Goal: Task Accomplishment & Management: Manage account settings

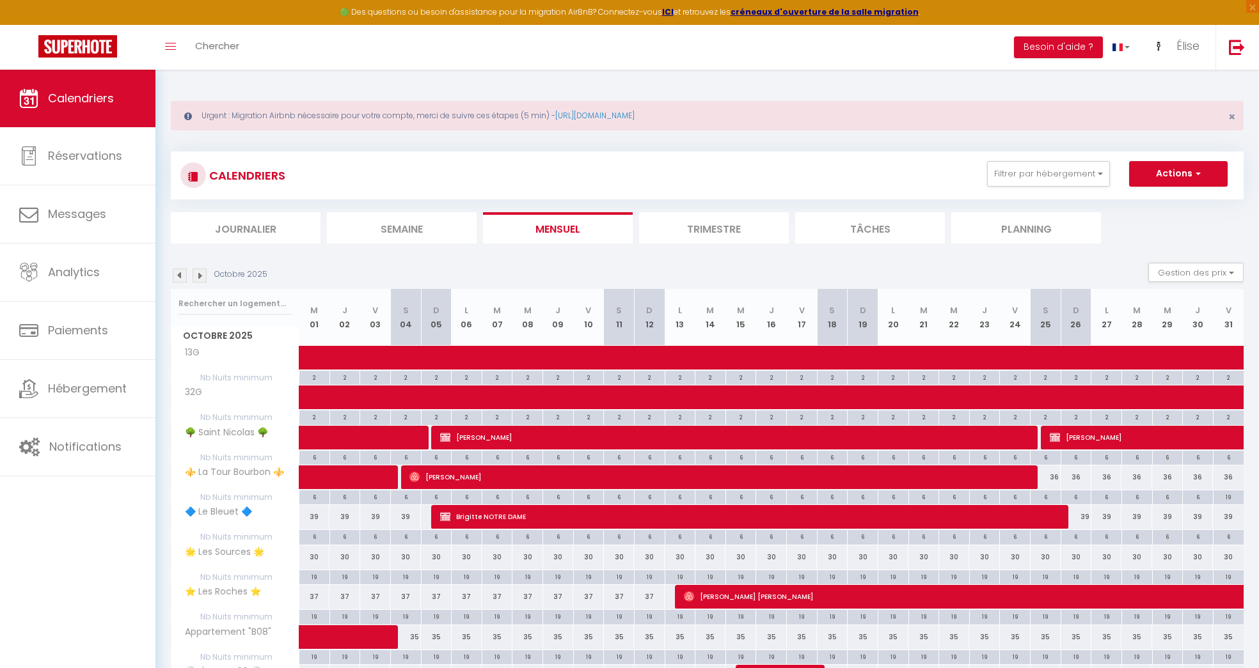
scroll to position [139, 0]
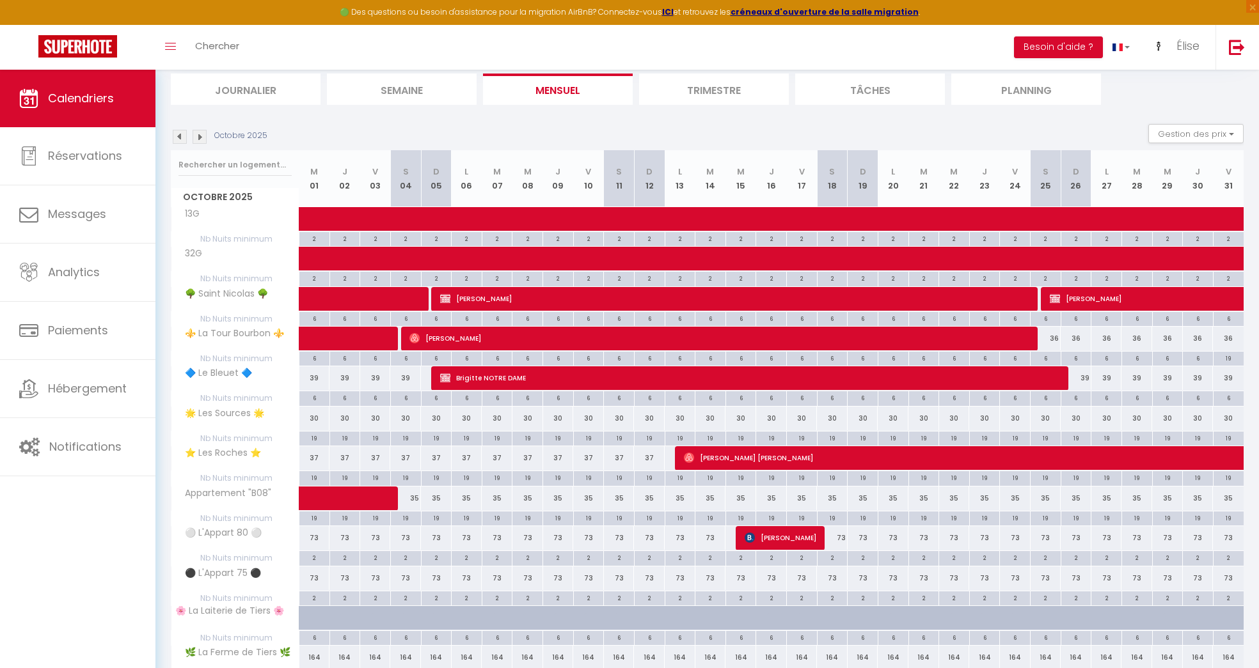
click at [201, 138] on img at bounding box center [200, 137] width 14 height 14
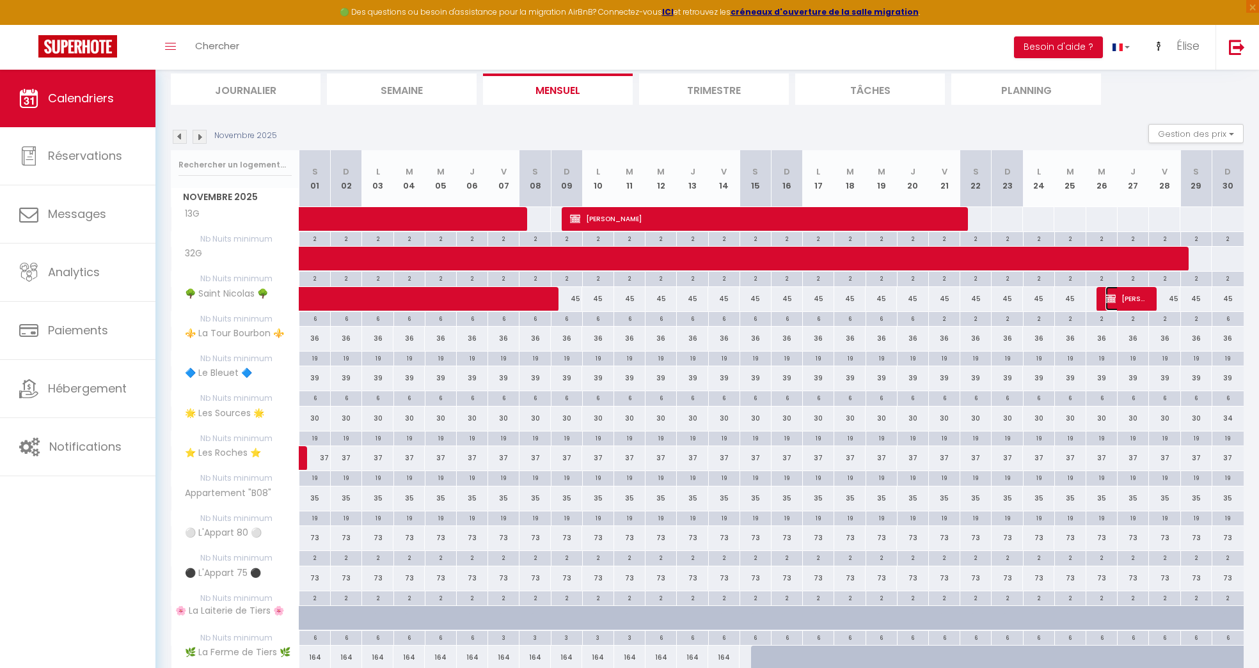
click at [1139, 306] on span "[PERSON_NAME]" at bounding box center [1126, 299] width 42 height 24
select select "KO"
select select "0"
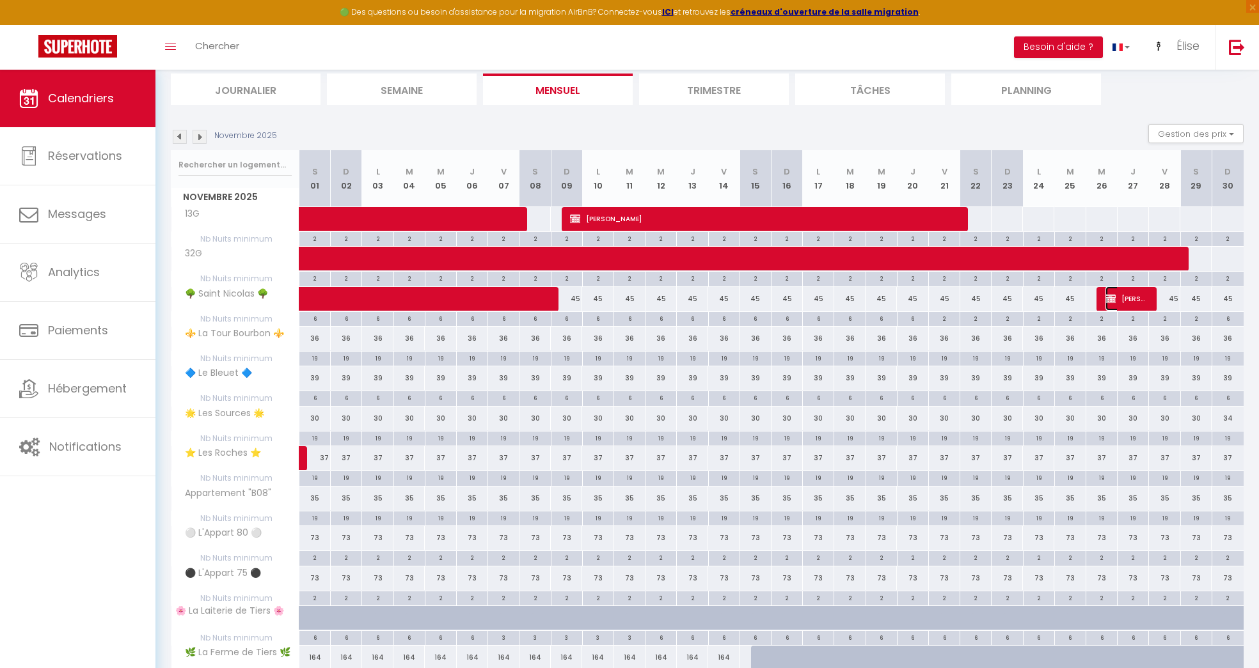
select select "1"
select select
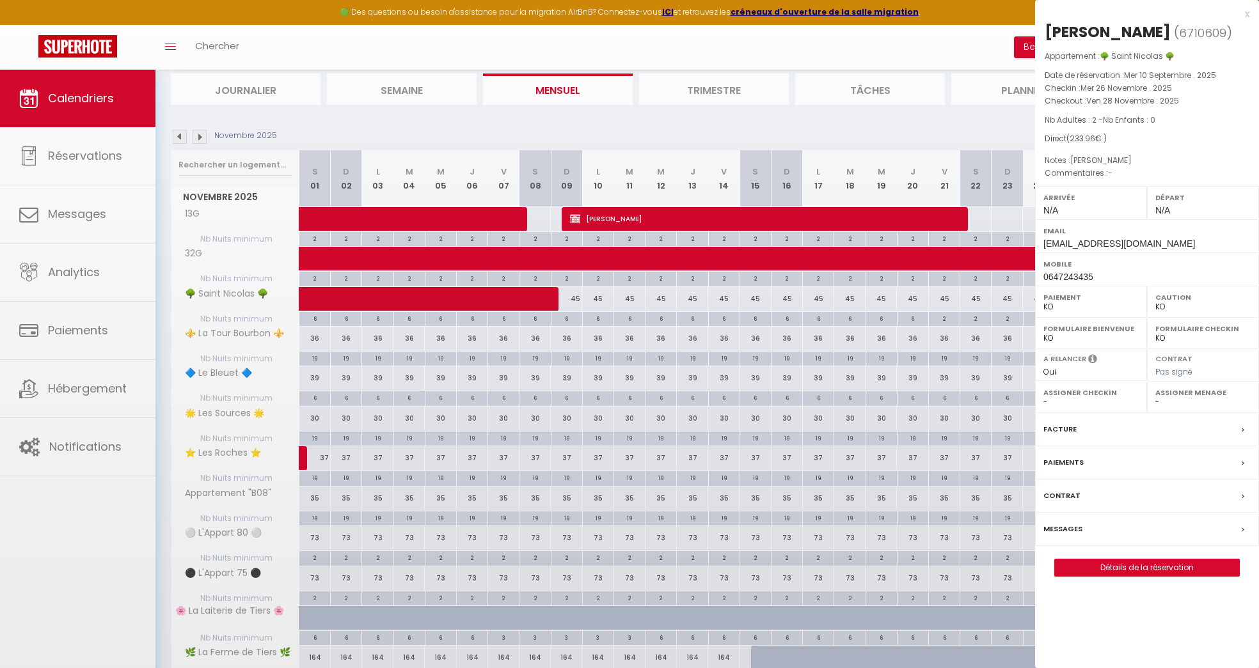
select select "28236"
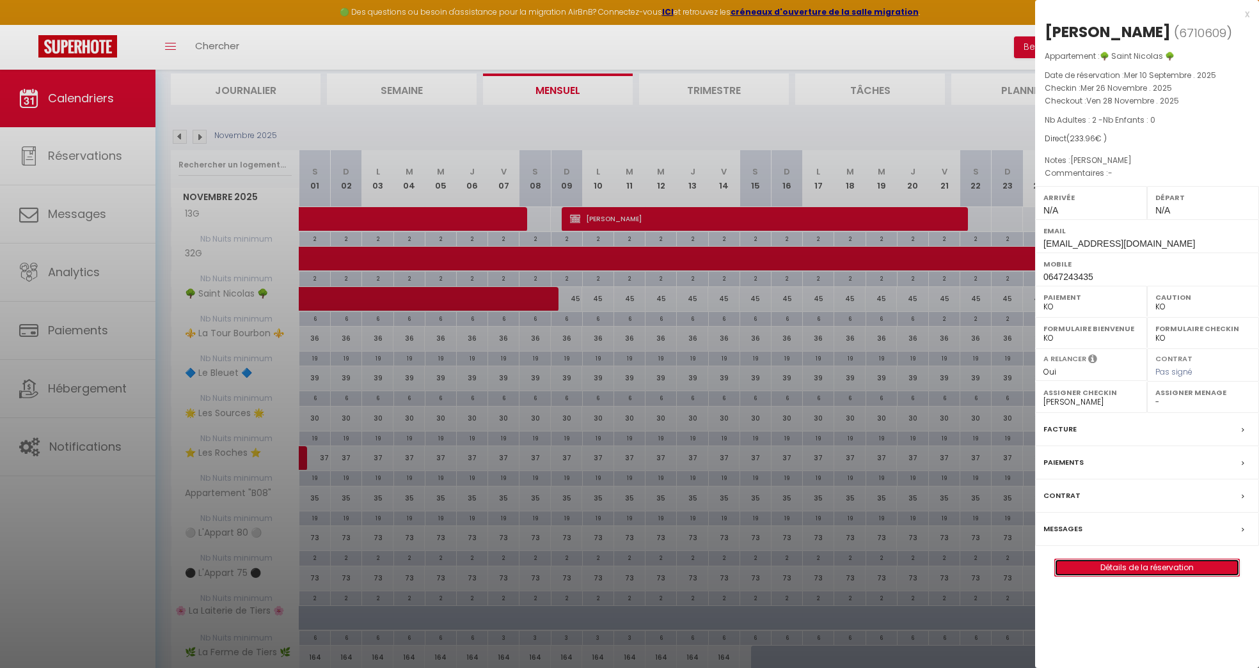
click at [1121, 560] on link "Détails de la réservation" at bounding box center [1147, 568] width 184 height 17
select select
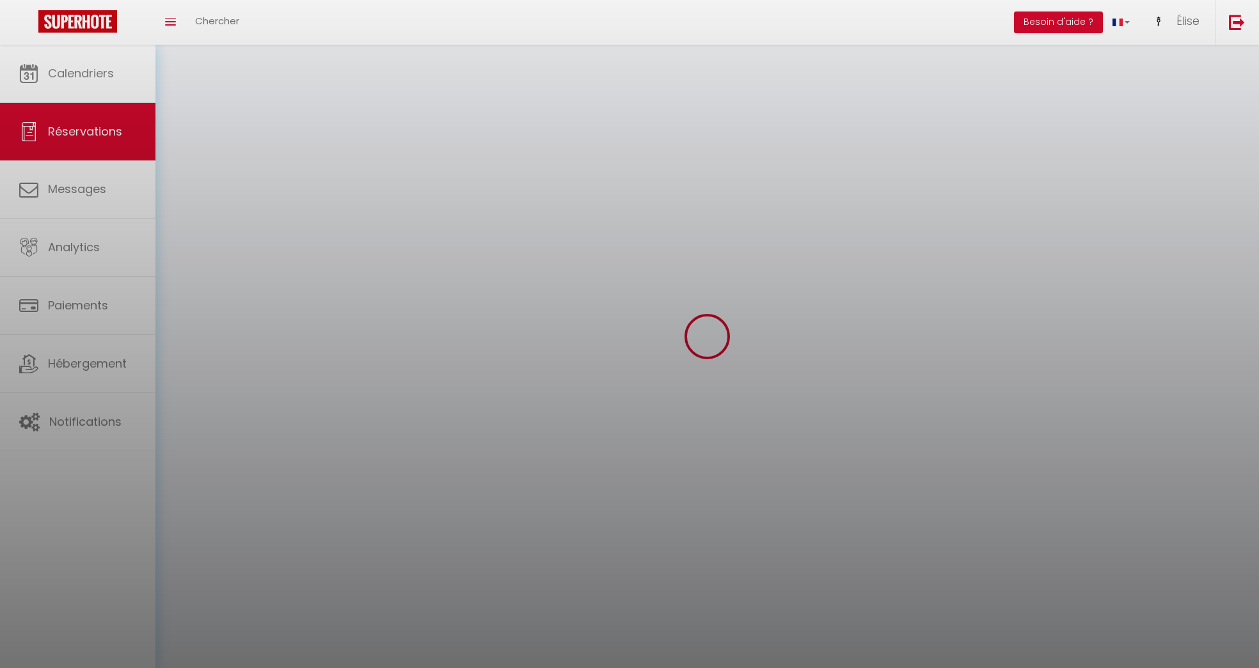
select select
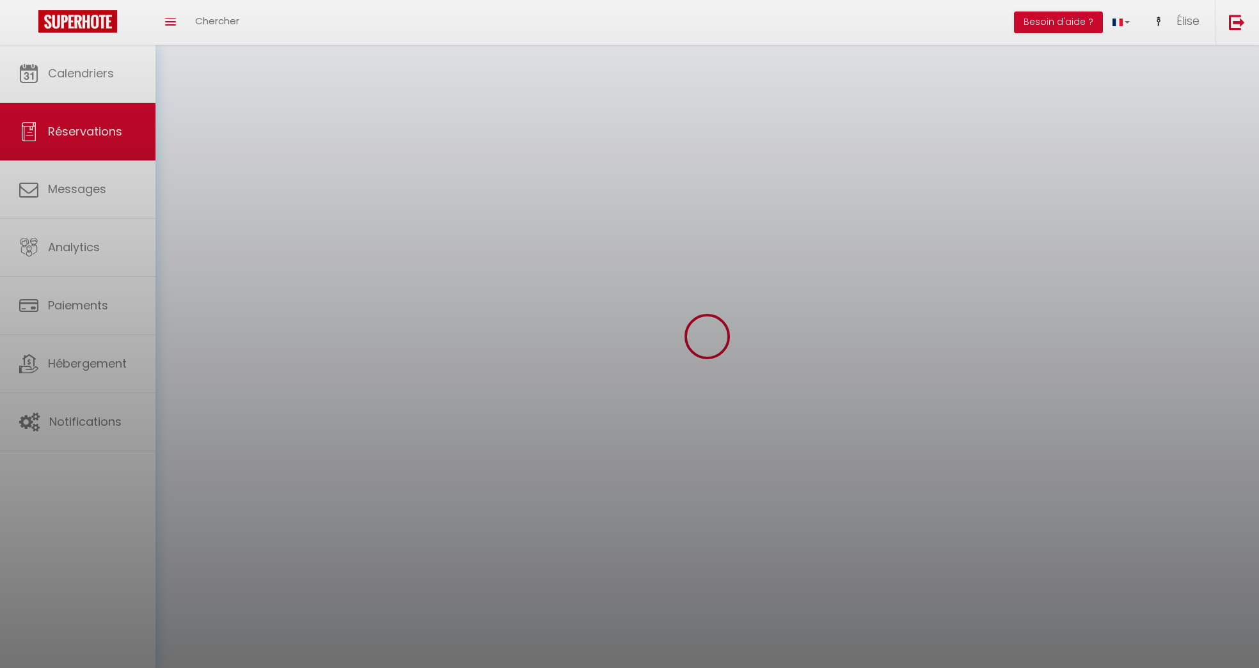
select select
checkbox input "false"
select select
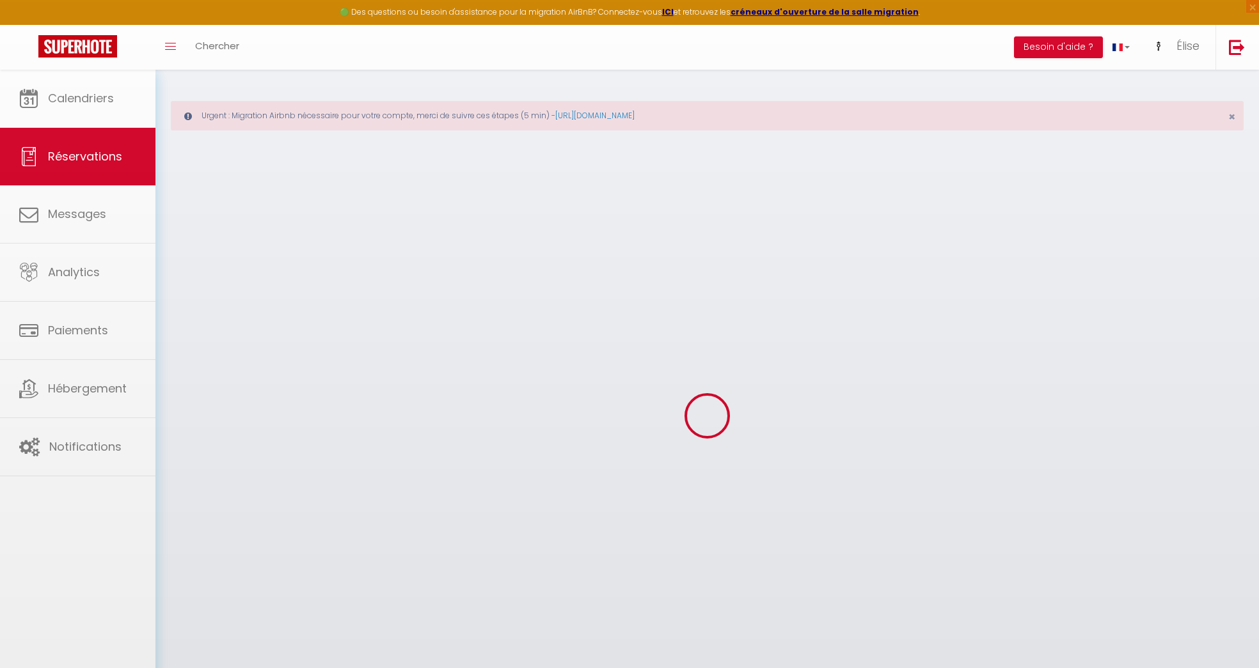
select select
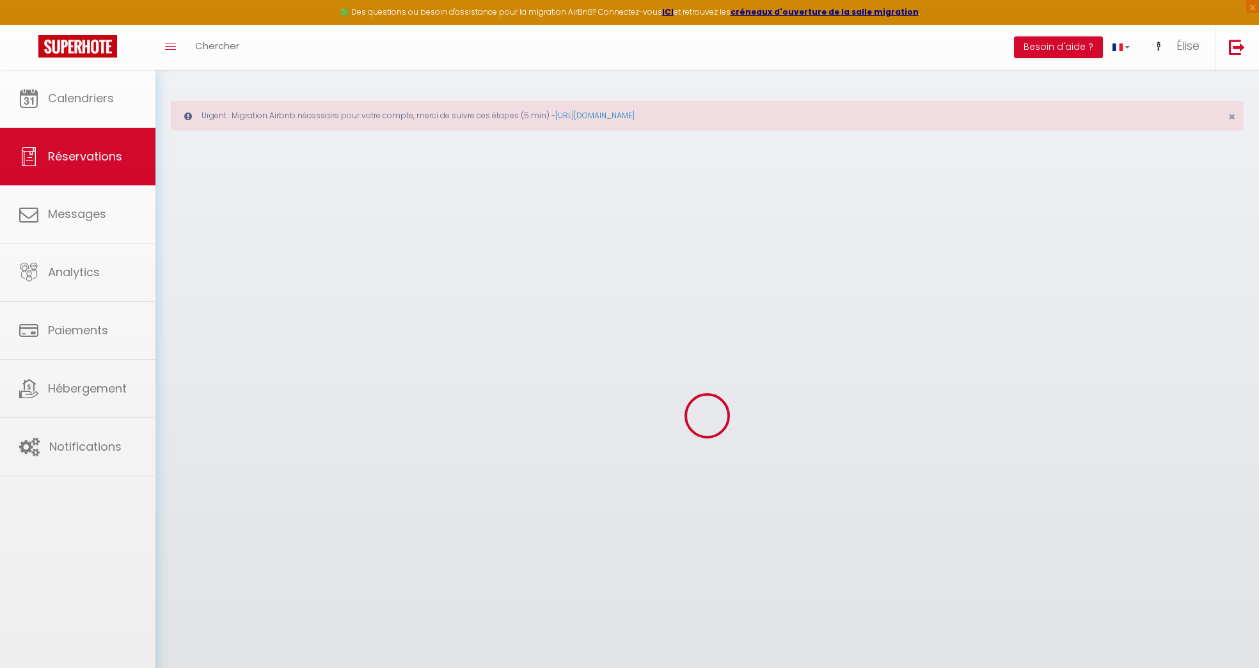
select select
checkbox input "false"
select select
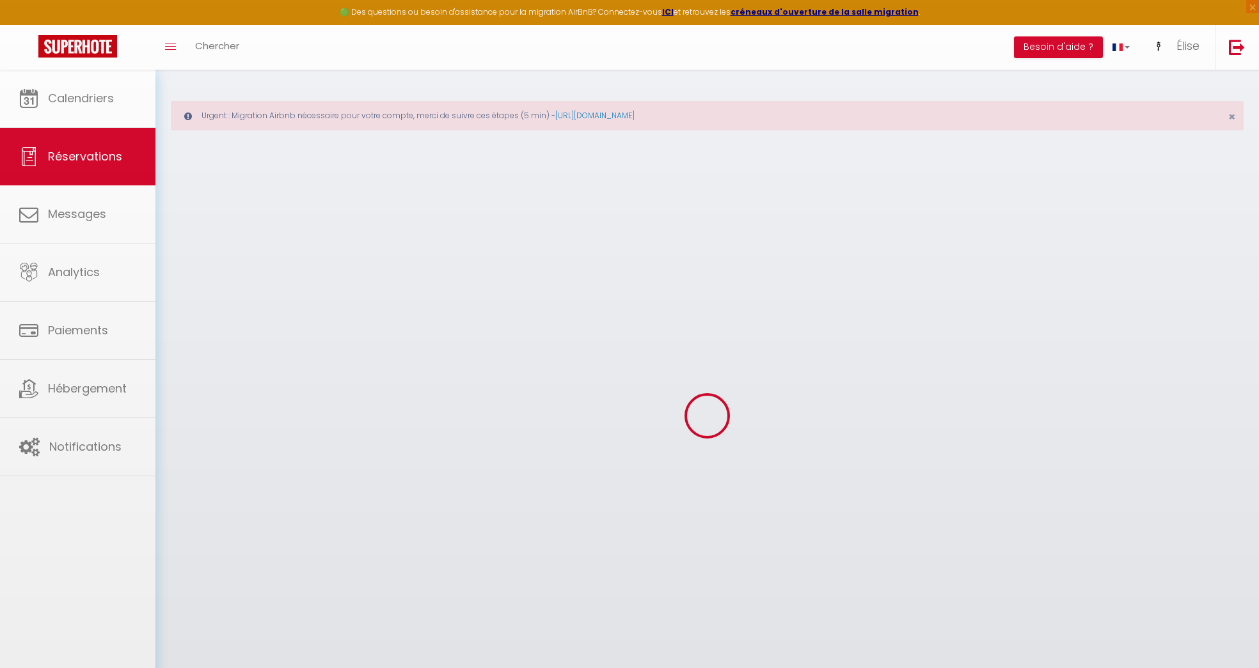
select select
checkbox input "false"
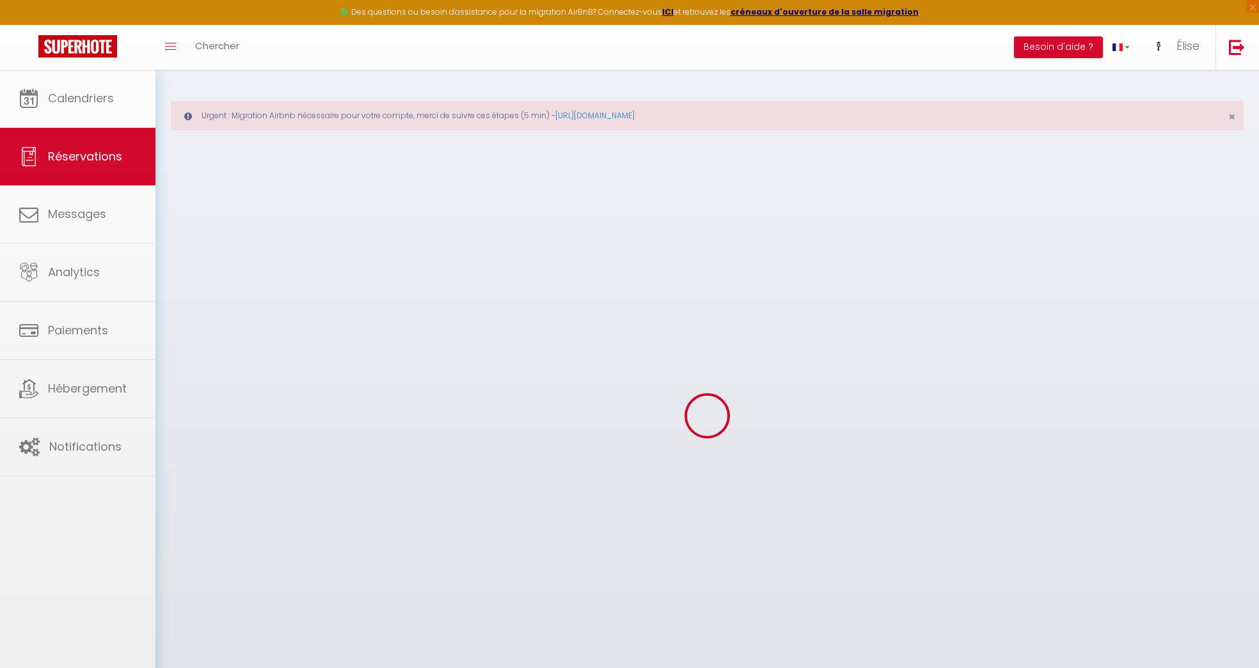
select select
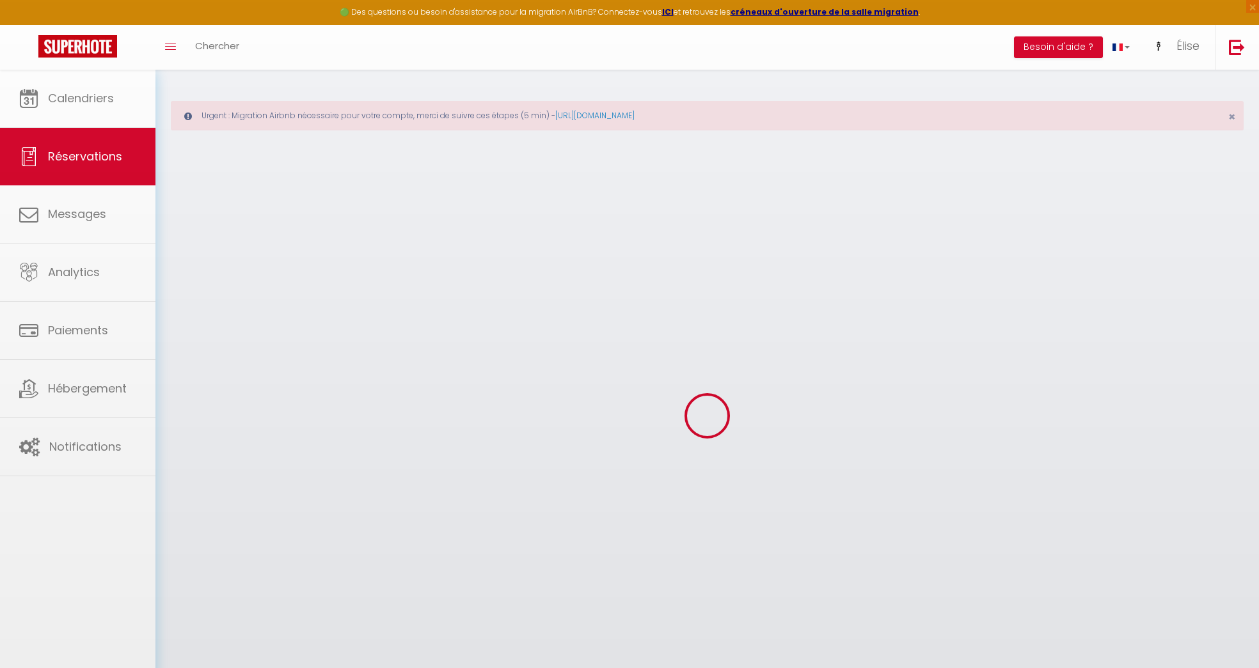
select select
checkbox input "false"
select select
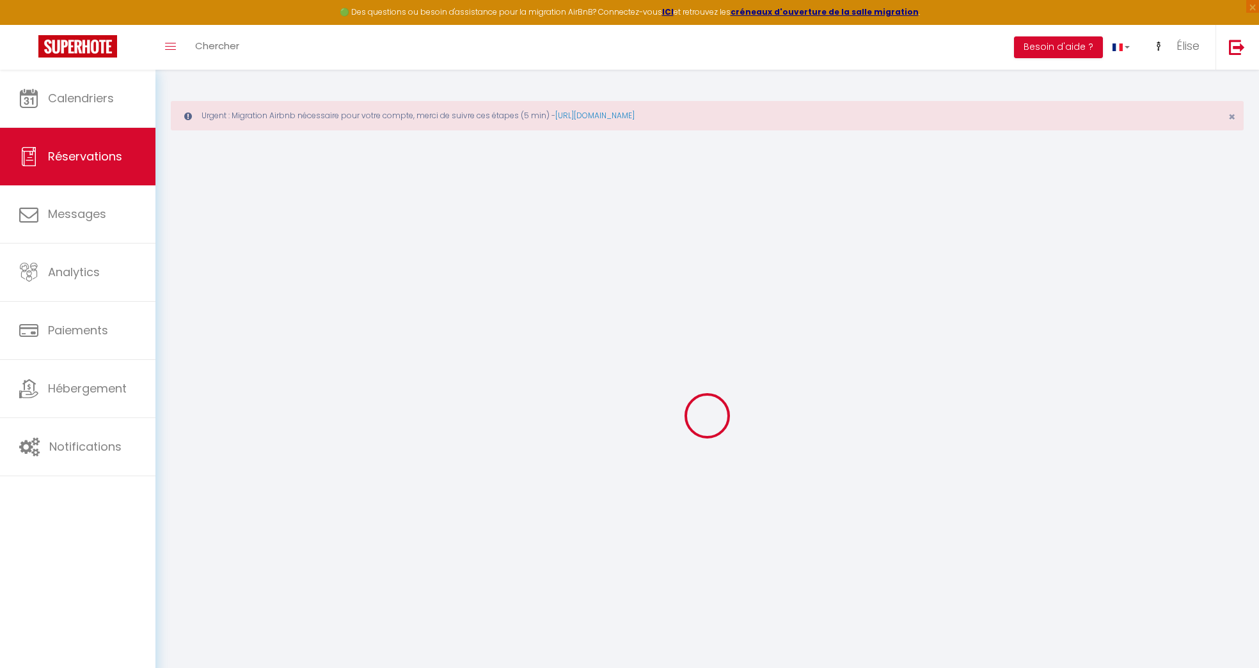
type input "[PERSON_NAME]"
type input "Mothe"
type input "[EMAIL_ADDRESS][DOMAIN_NAME]"
type input "0647243435"
select select "FR"
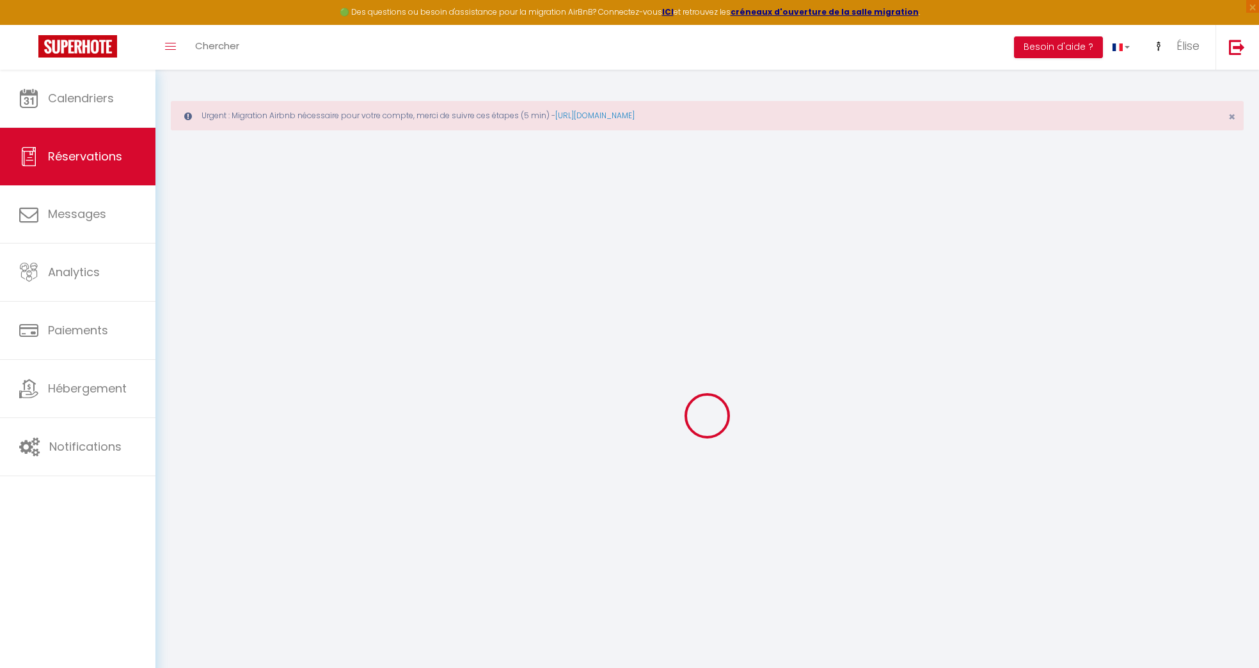
select select "60186"
select select "2"
type input "Mer 26 Novembre 2025"
select select
type input "Ven 28 Novembre 2025"
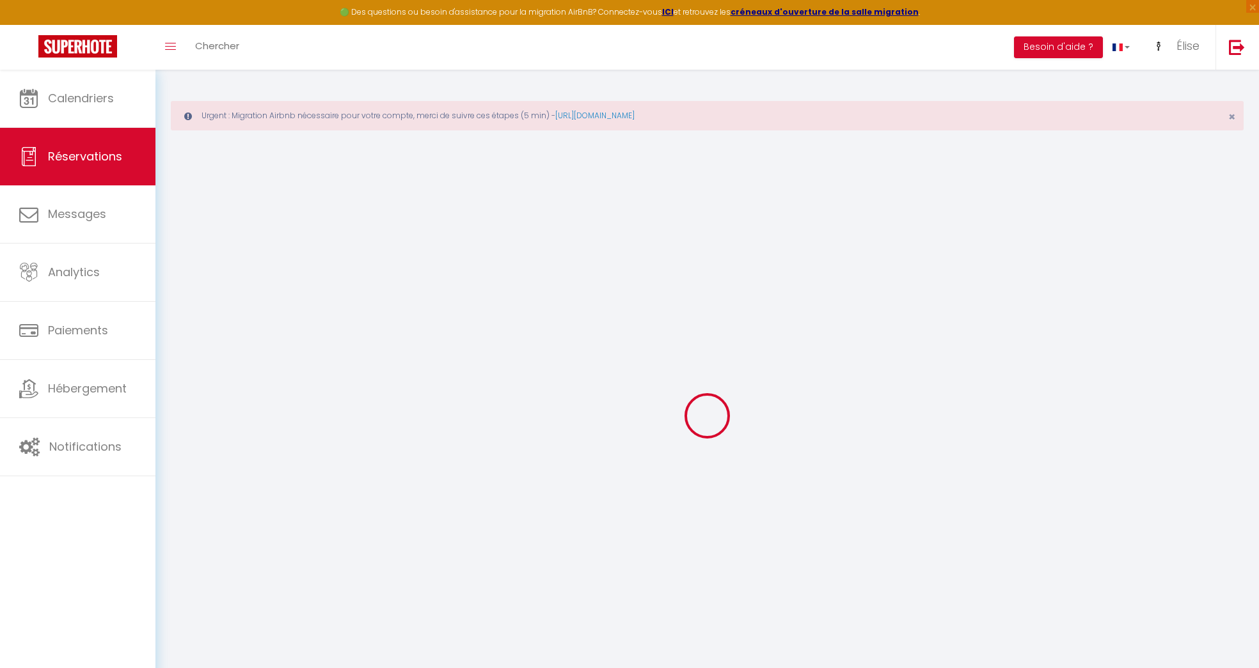
select select
type input "2"
select select "10"
select select
type input "90"
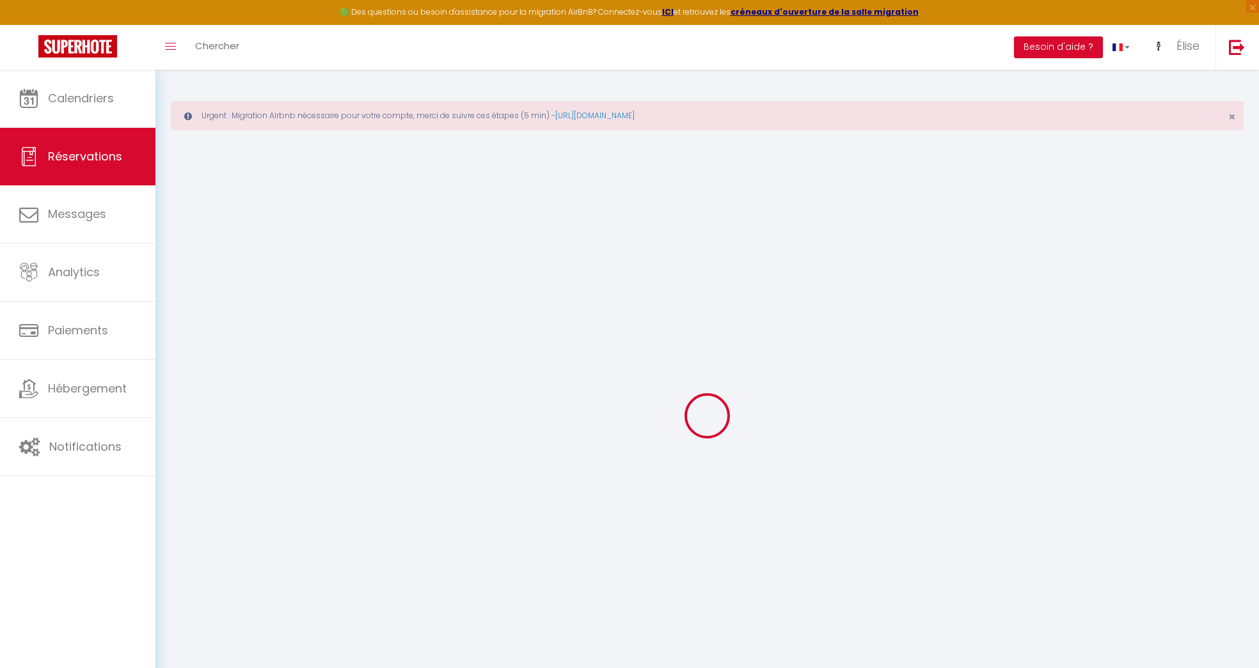
checkbox input "false"
type input "233.96"
type input "0"
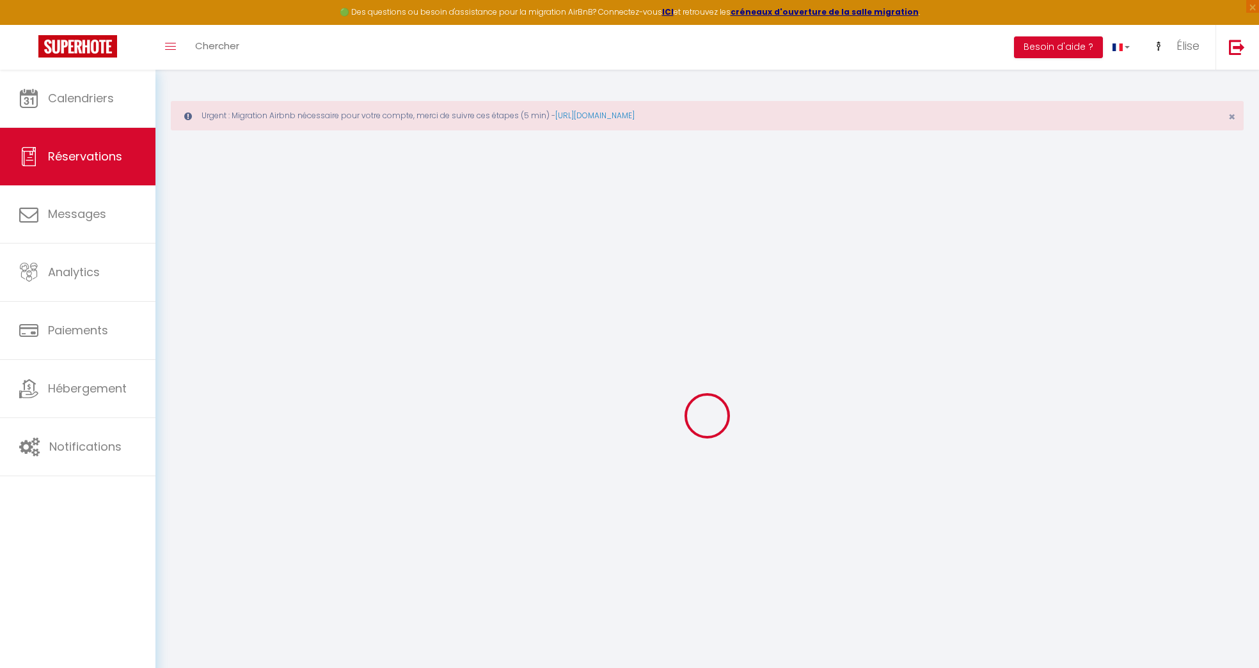
select select
select select "14"
checkbox input "false"
select select
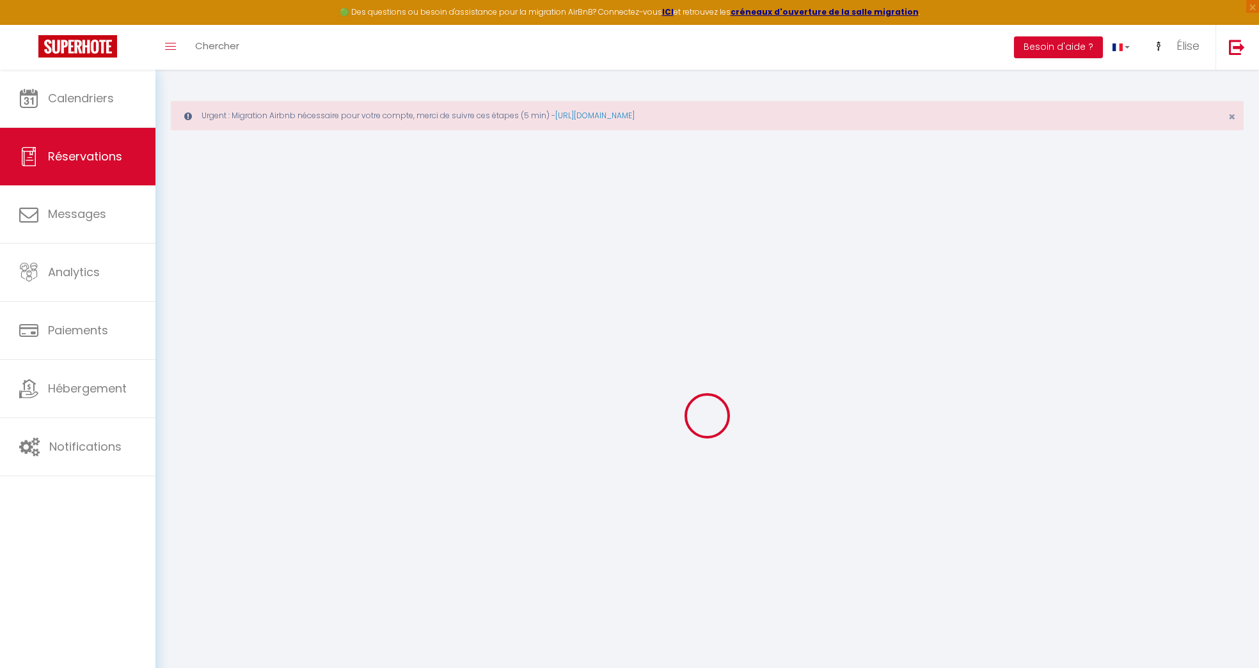
select select
checkbox input "false"
select select
checkbox input "false"
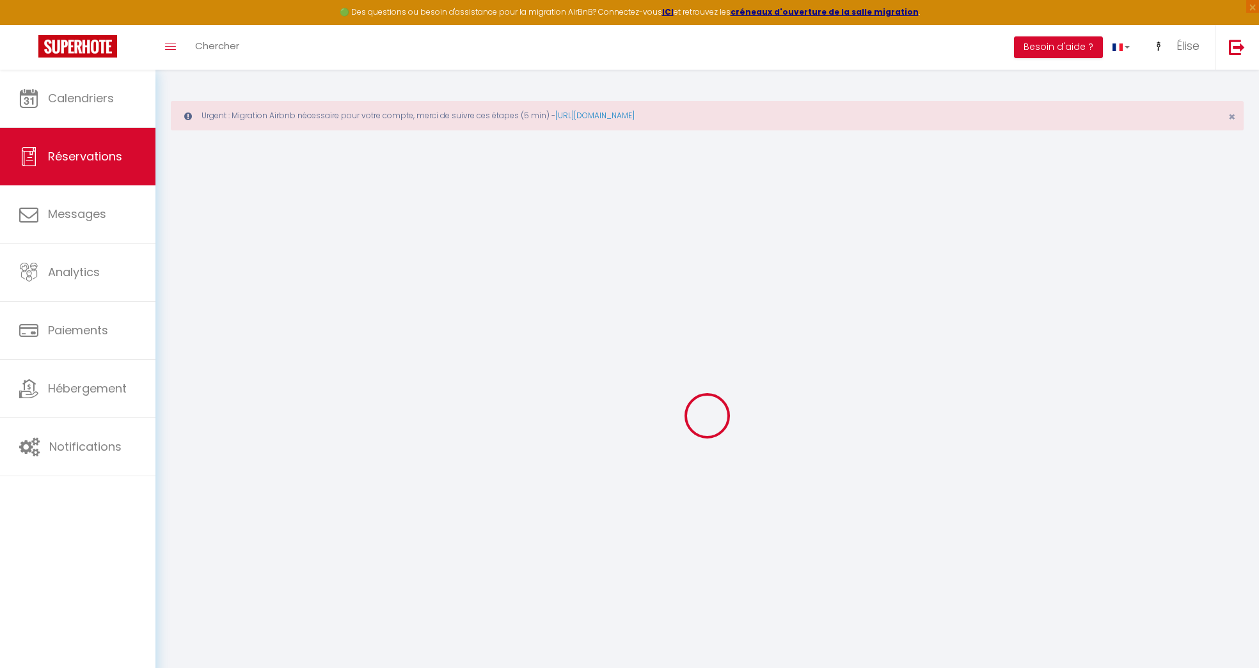
type textarea "[PERSON_NAME]"
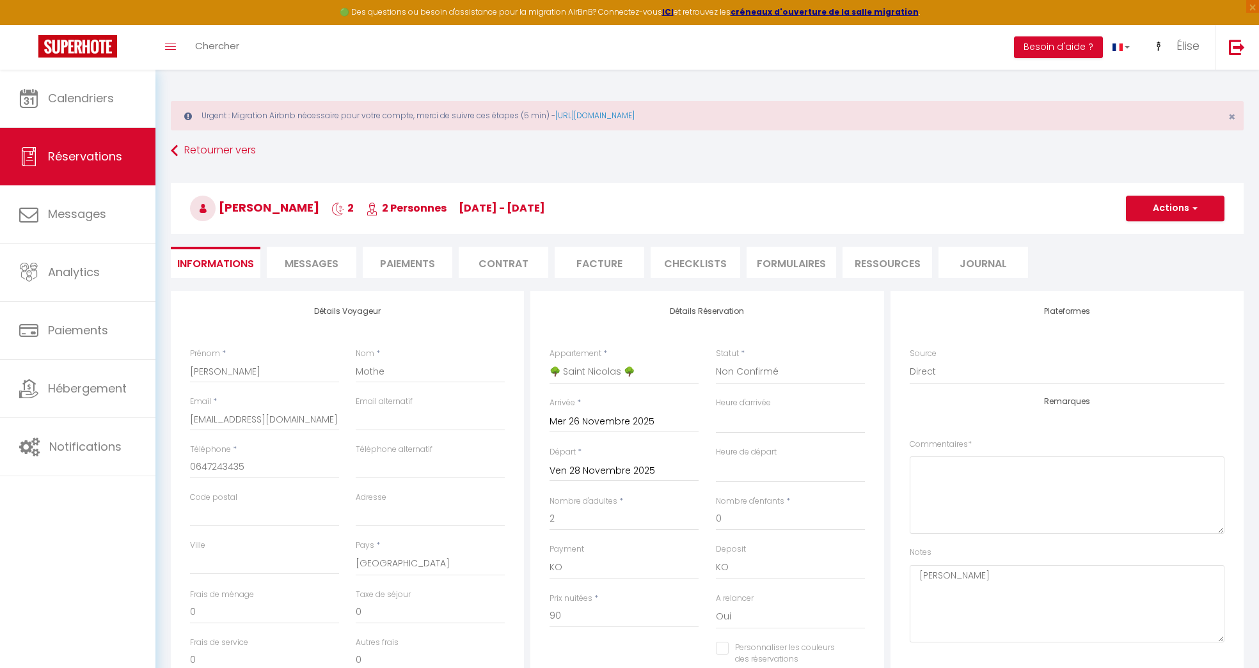
type input "140"
type input "3.96"
select select
checkbox input "false"
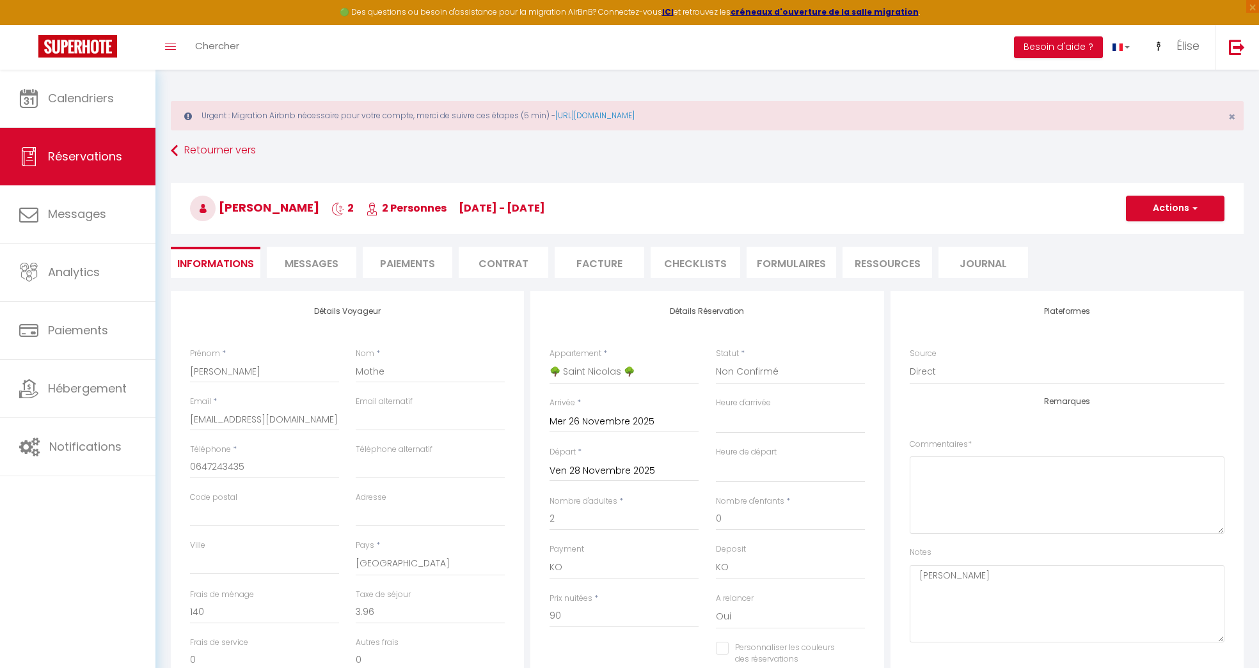
select select
click at [260, 422] on input "[EMAIL_ADDRESS][DOMAIN_NAME]" at bounding box center [264, 419] width 149 height 23
type input "[EMAIL_ADDRESS][DOMAIN_NAME]"
select select
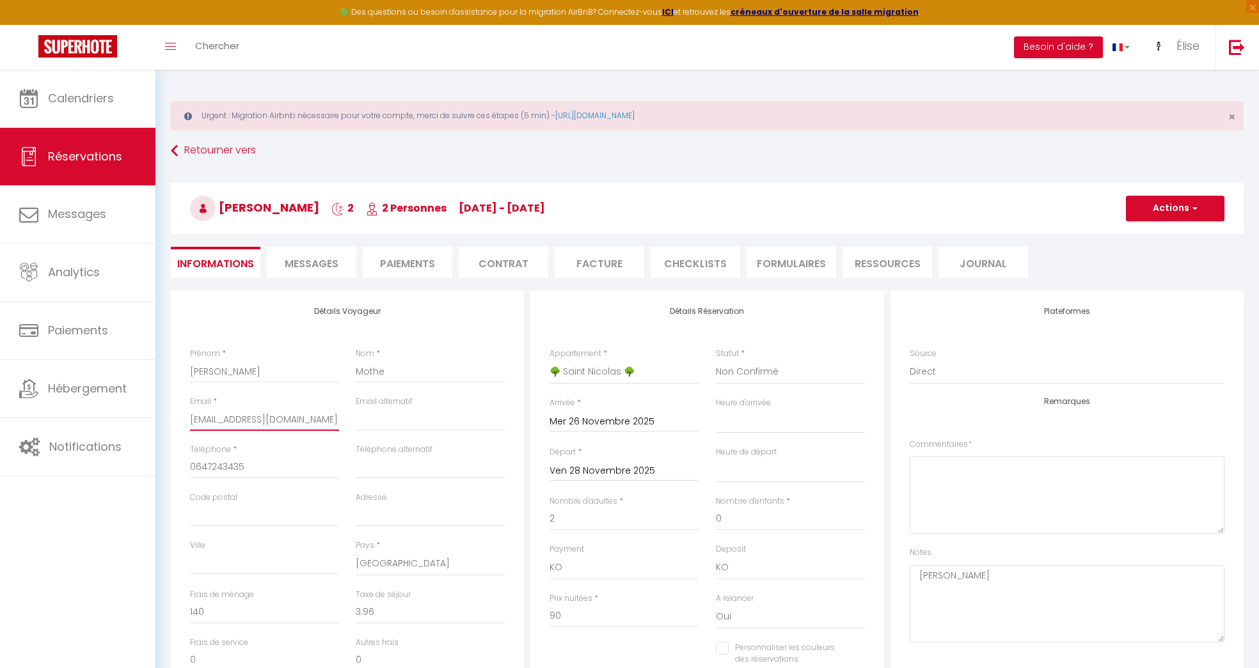
select select
checkbox input "false"
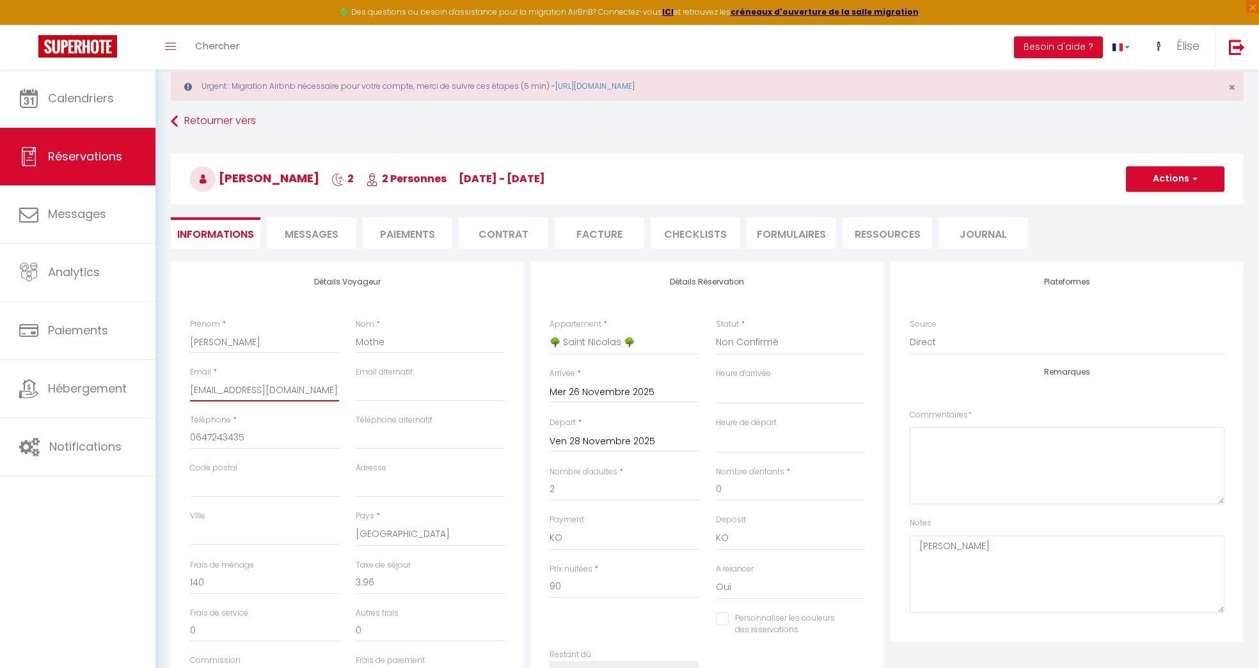
scroll to position [27, 0]
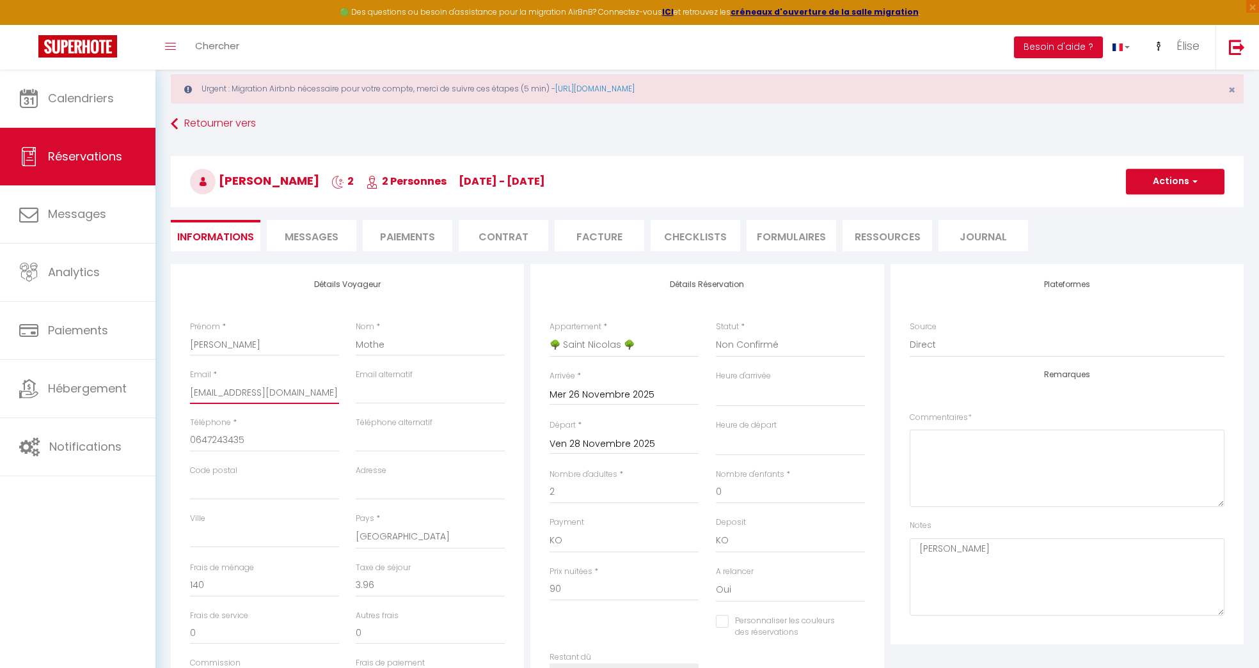
type input "[EMAIL_ADDRESS][DOMAIN_NAME]"
click at [1204, 175] on button "Actions" at bounding box center [1175, 182] width 99 height 26
click at [1168, 205] on link "Enregistrer" at bounding box center [1162, 210] width 101 height 17
select select "not_cancelled"
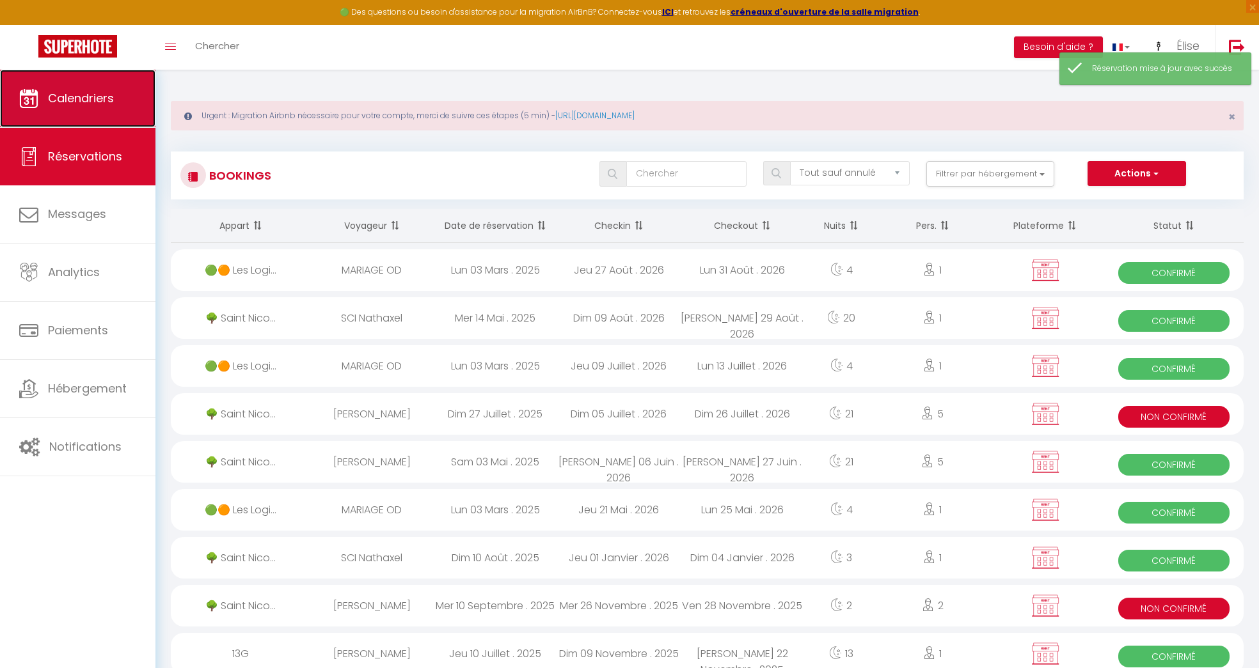
click at [111, 81] on link "Calendriers" at bounding box center [77, 99] width 155 height 58
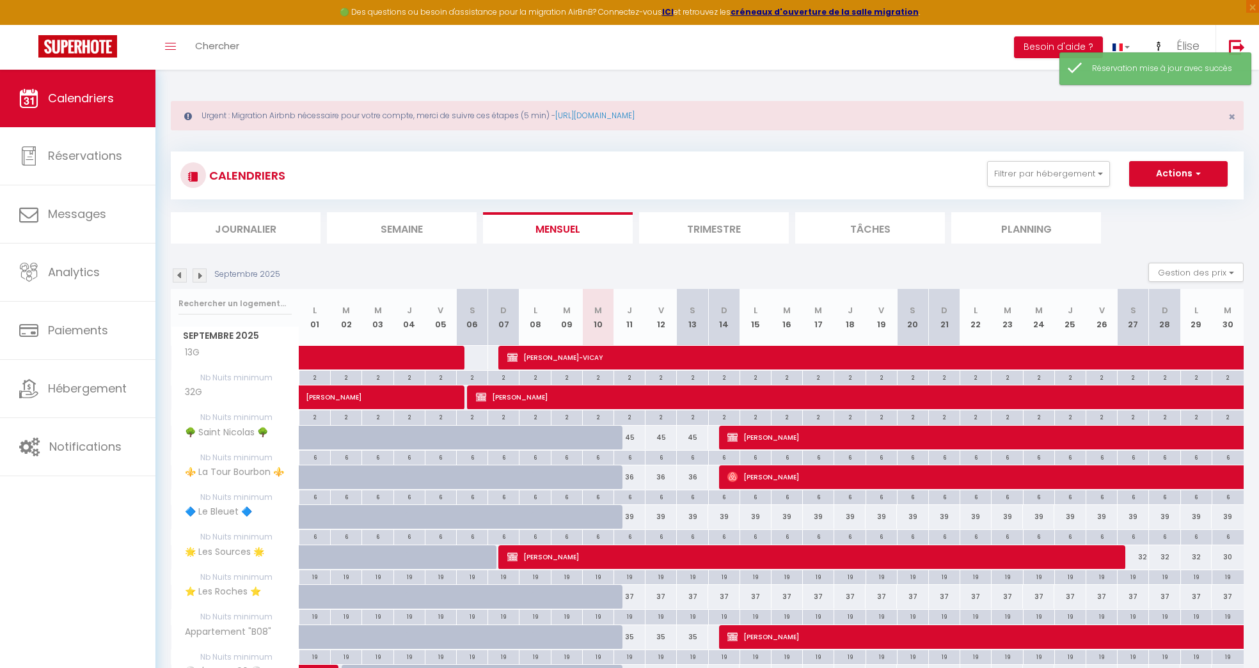
click at [201, 271] on img at bounding box center [200, 276] width 14 height 14
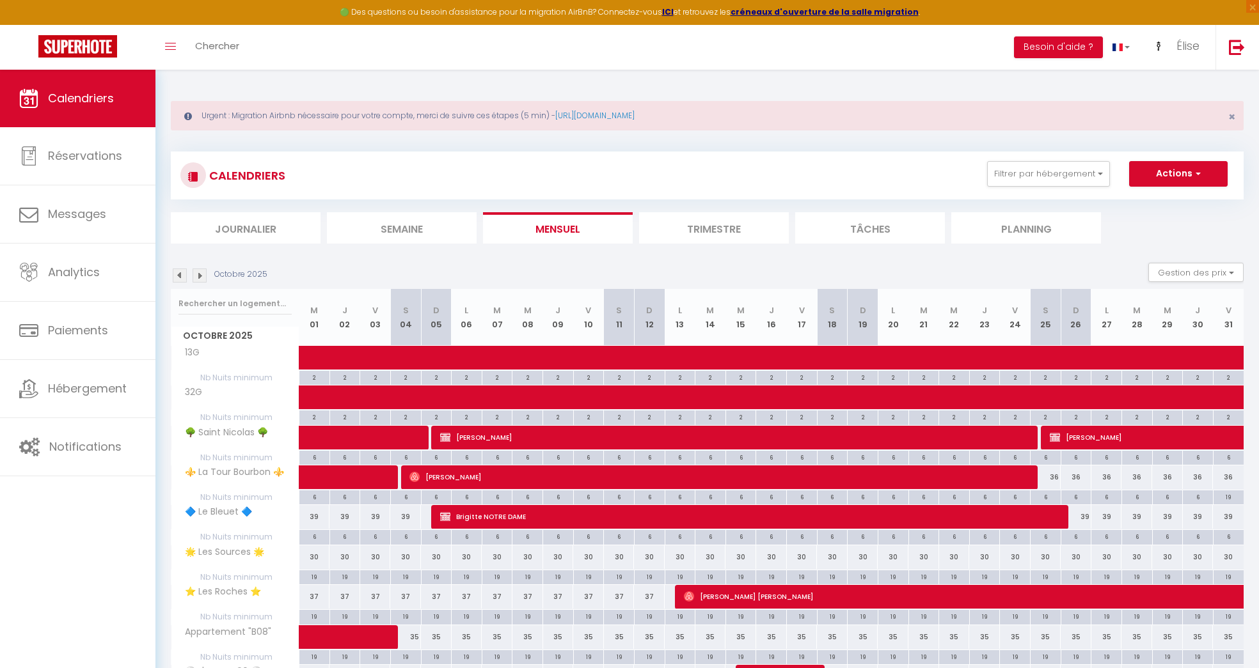
click at [202, 279] on img at bounding box center [200, 276] width 14 height 14
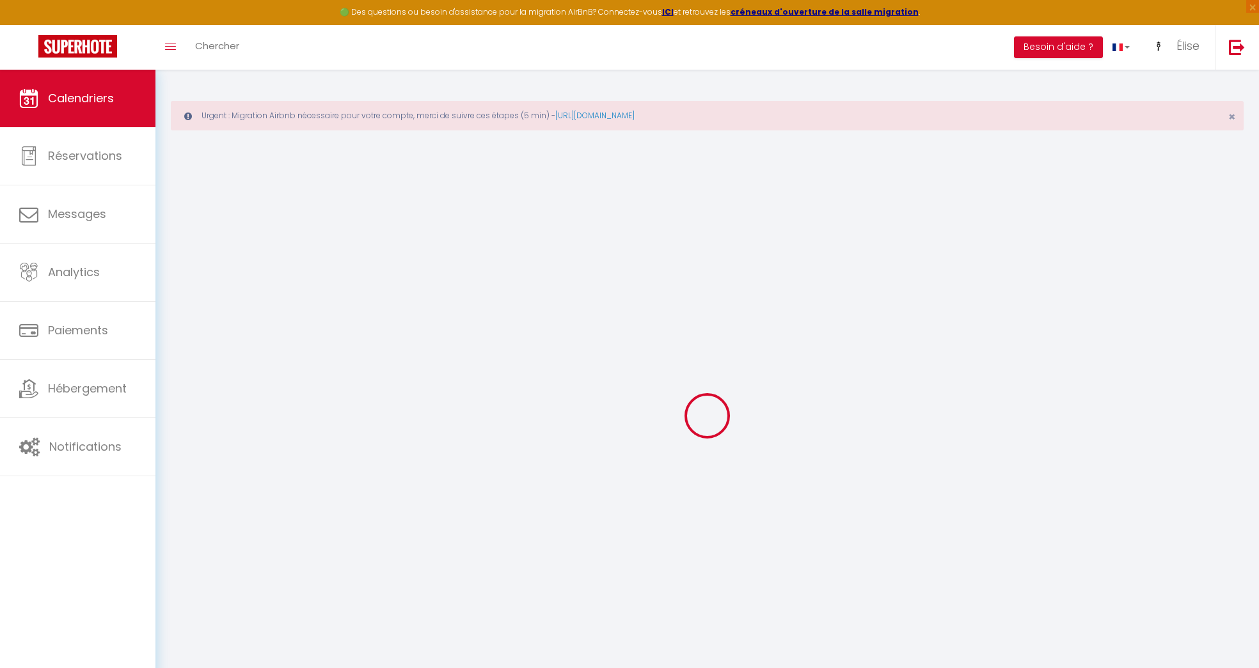
select select
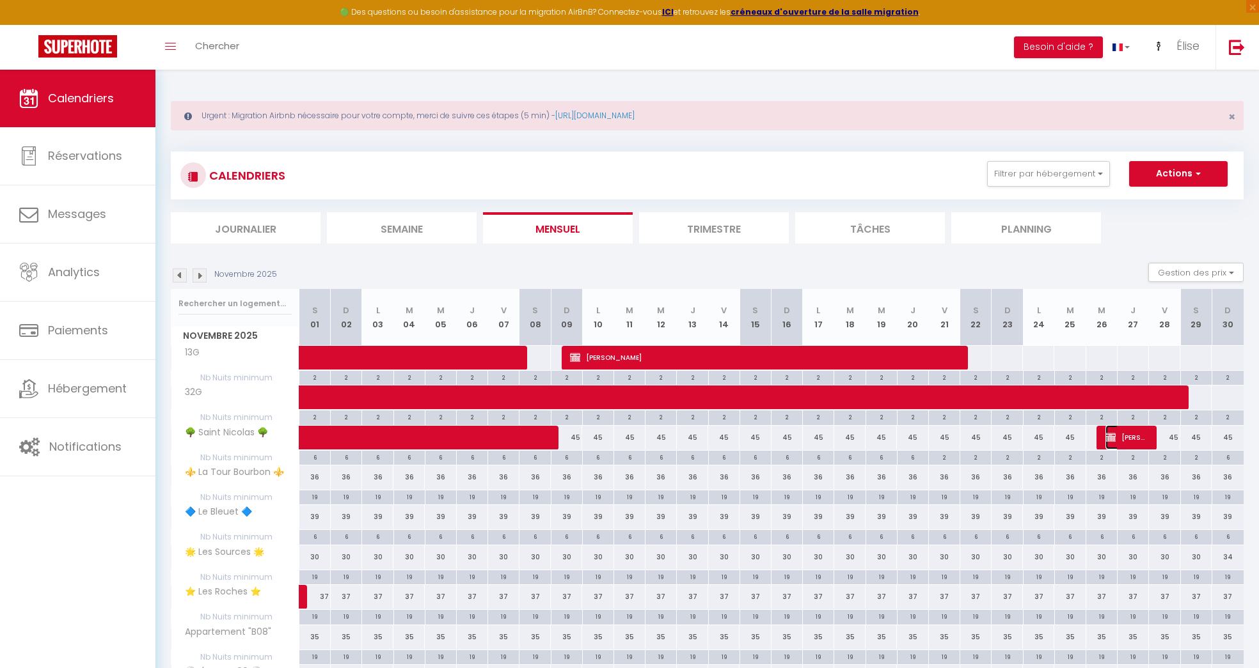
click at [1111, 438] on img at bounding box center [1110, 437] width 10 height 10
select select "KO"
select select "0"
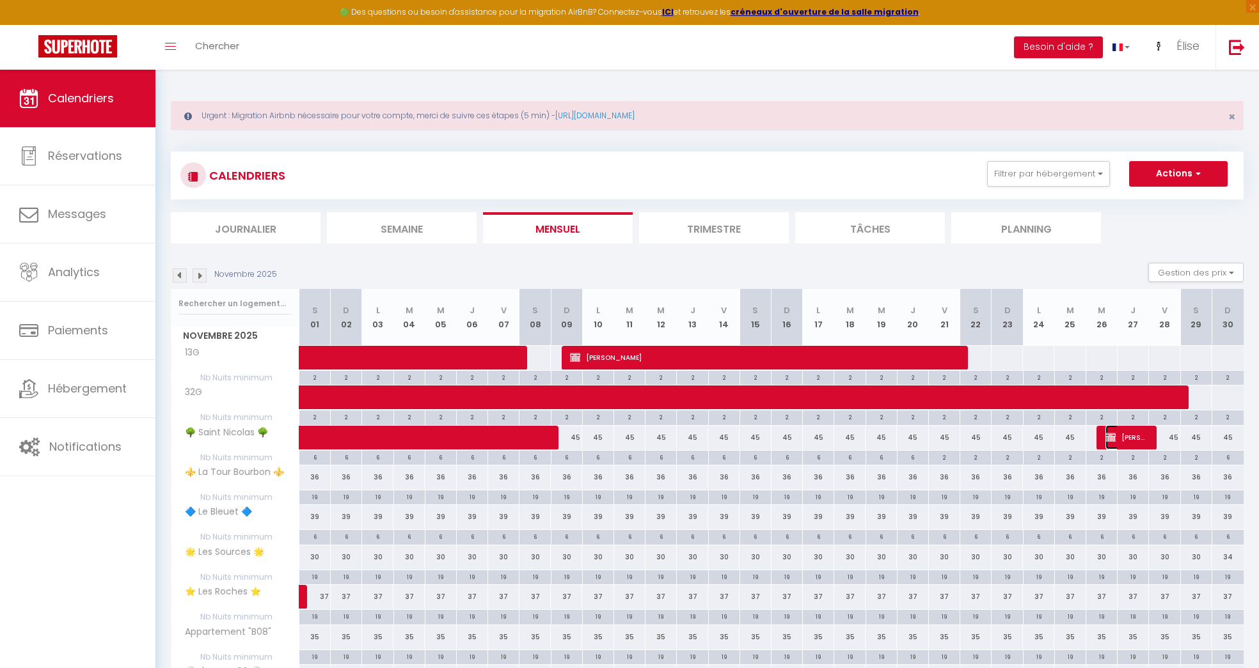
select select "1"
select select
select select "28236"
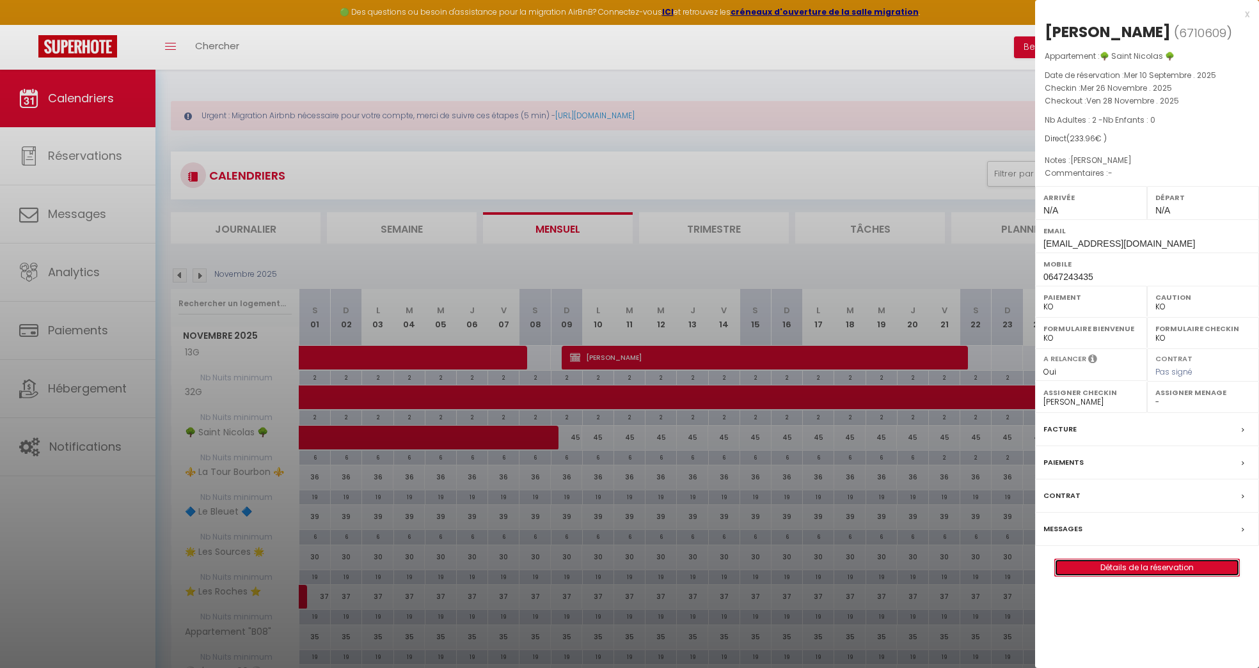
click at [1173, 565] on link "Détails de la réservation" at bounding box center [1147, 568] width 184 height 17
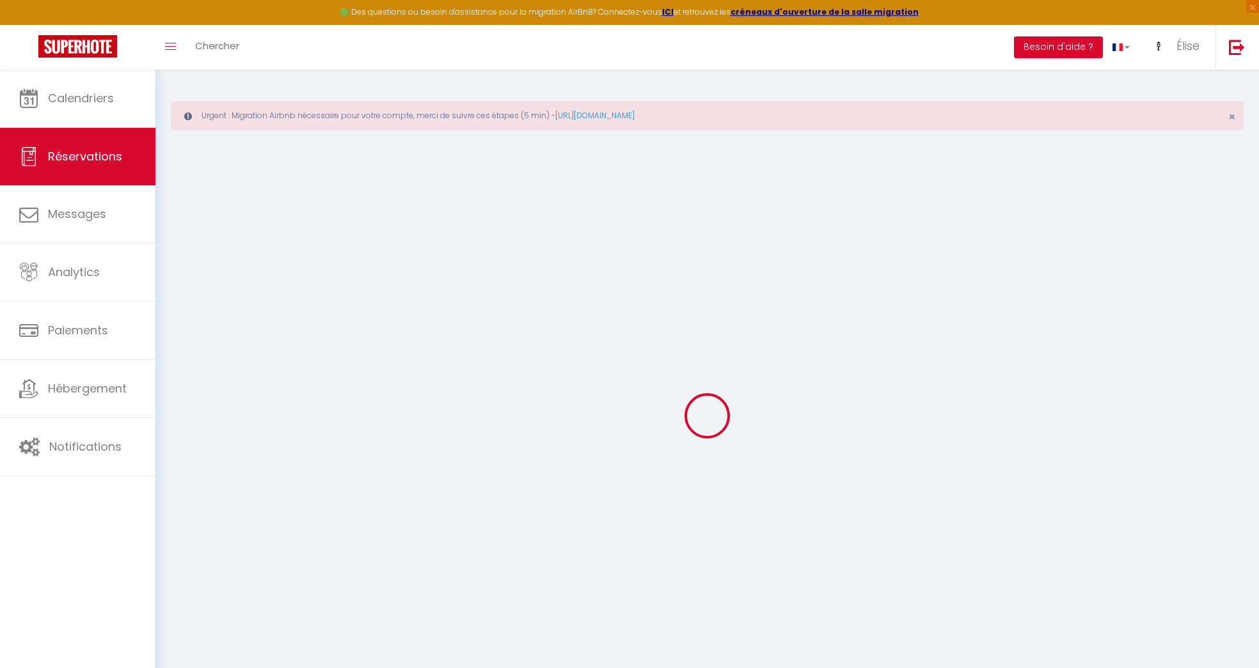
select select
checkbox input "false"
select select
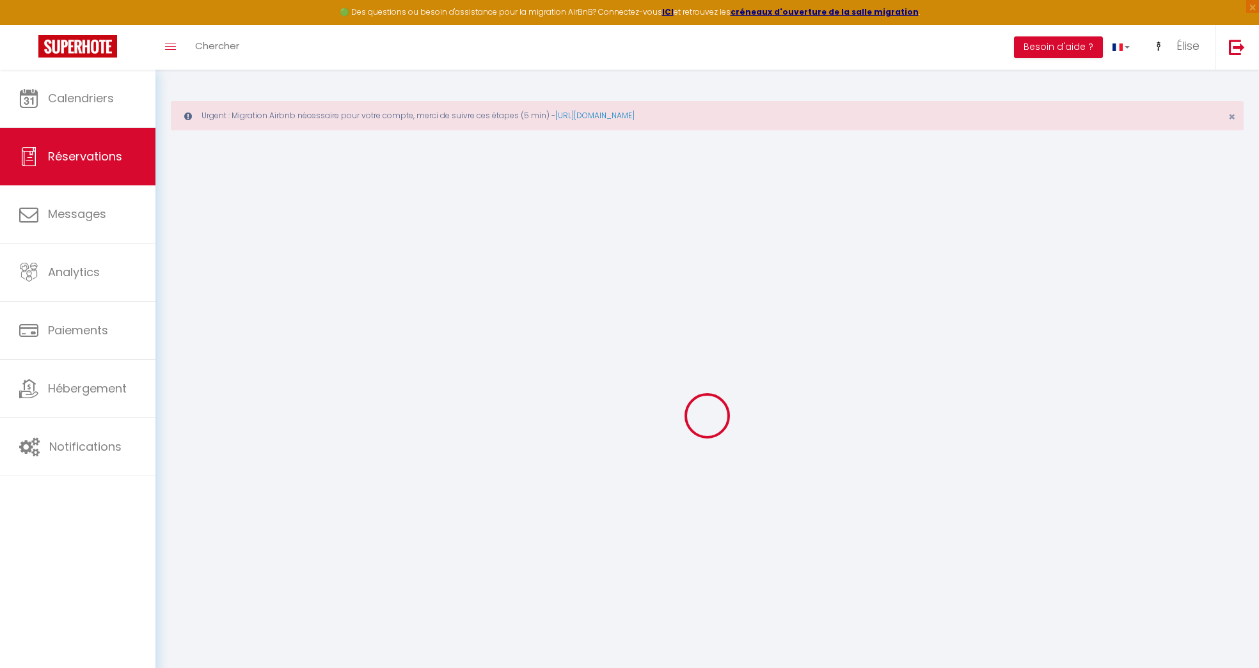
checkbox input "false"
select select
checkbox input "false"
type textarea "[PERSON_NAME]"
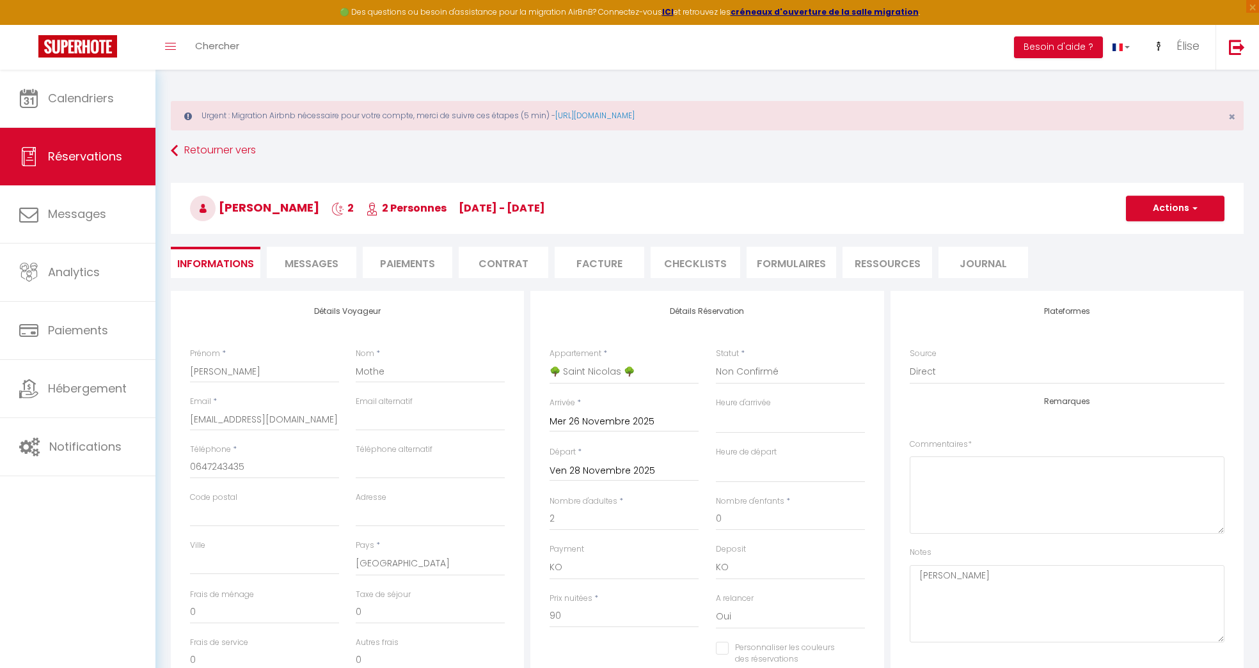
type input "140"
type input "3.96"
select select
checkbox input "false"
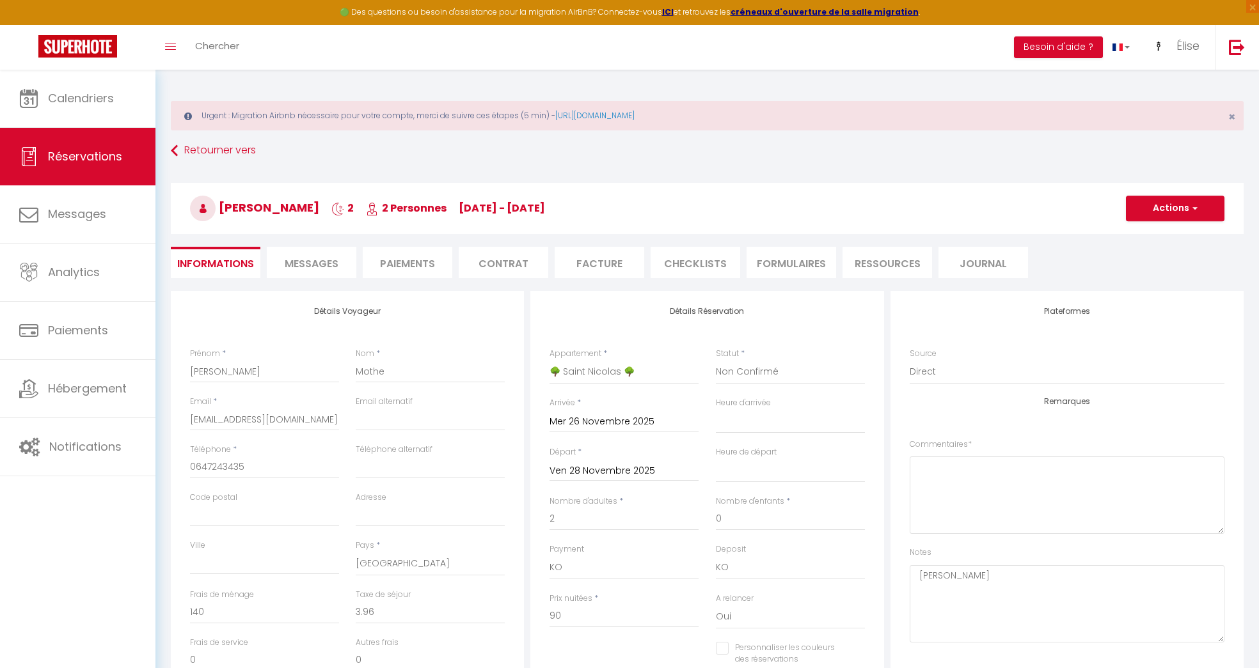
select select
click at [411, 259] on li "Paiements" at bounding box center [408, 262] width 90 height 31
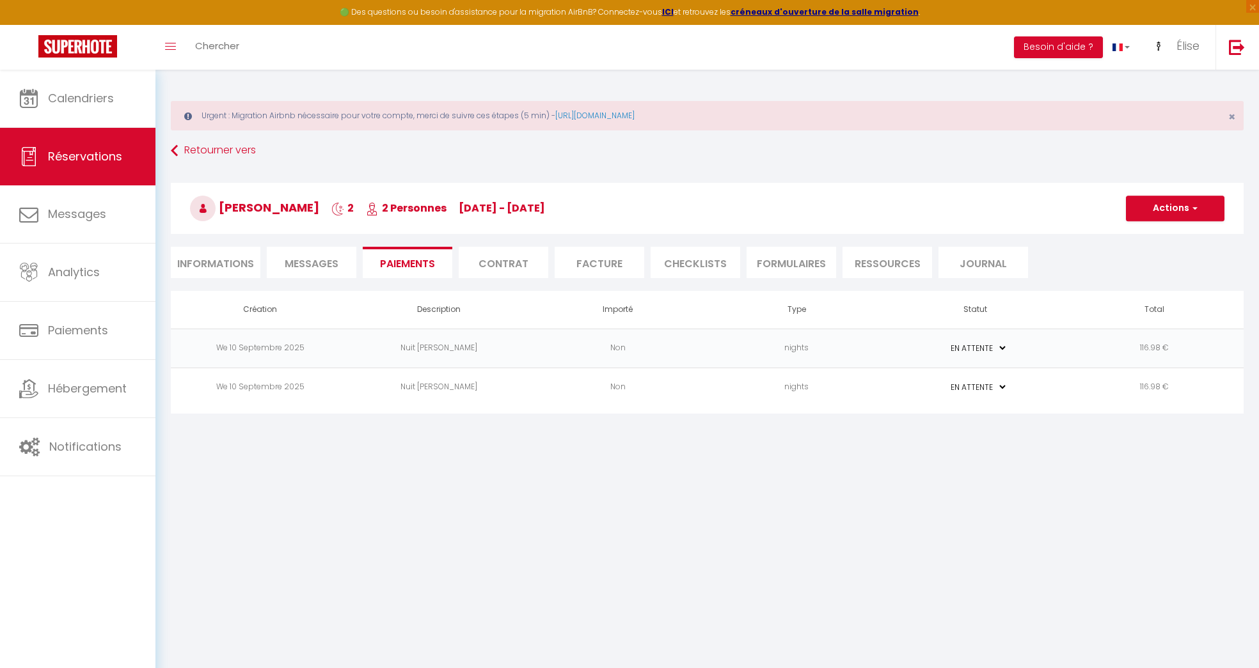
click at [880, 349] on td "nights" at bounding box center [797, 348] width 179 height 39
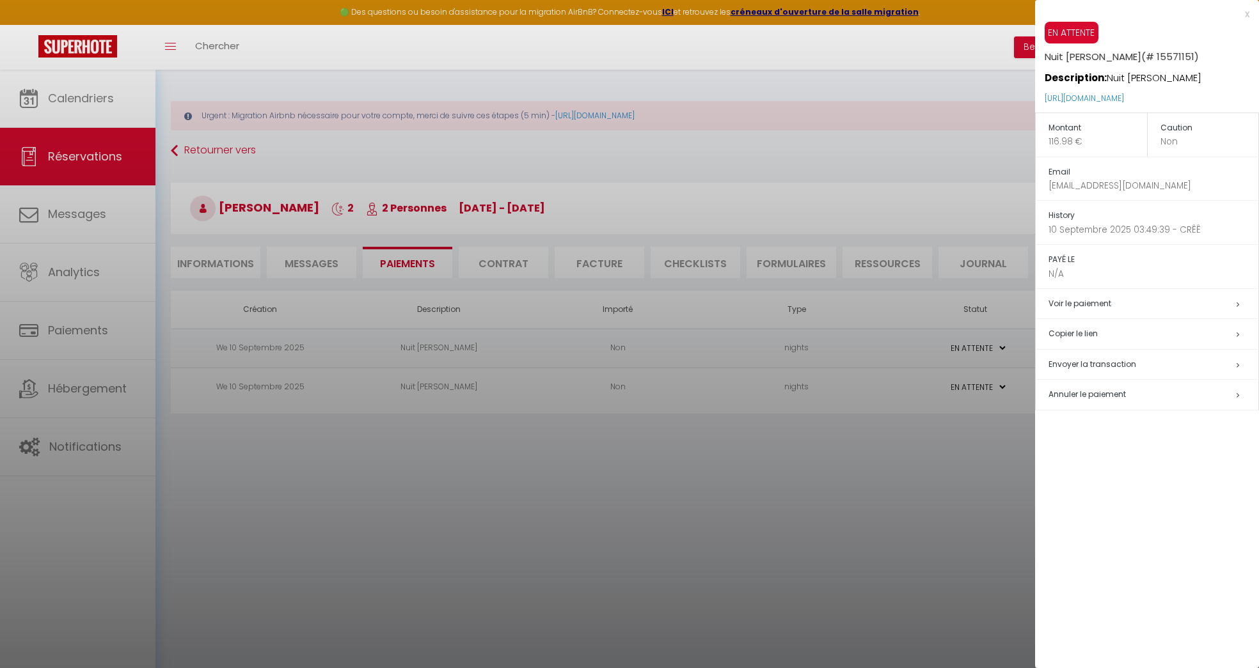
click at [1152, 367] on h5 "Envoyer la transaction" at bounding box center [1153, 365] width 210 height 15
select select "fr"
type input "[EMAIL_ADDRESS][DOMAIN_NAME]"
type input "Demande de paiement"
type textarea "Bonjour, Nous vous invitons à cliquer sur le lien ci-dessous pour effectuer le …"
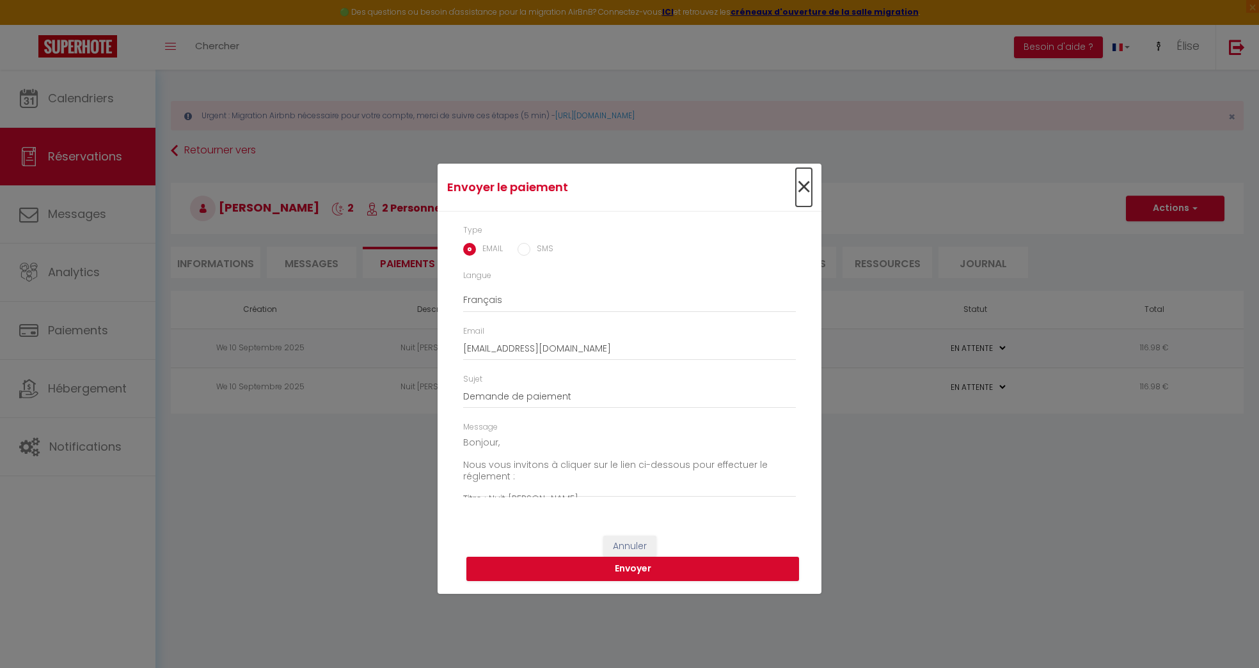
click at [800, 184] on span "×" at bounding box center [804, 187] width 16 height 38
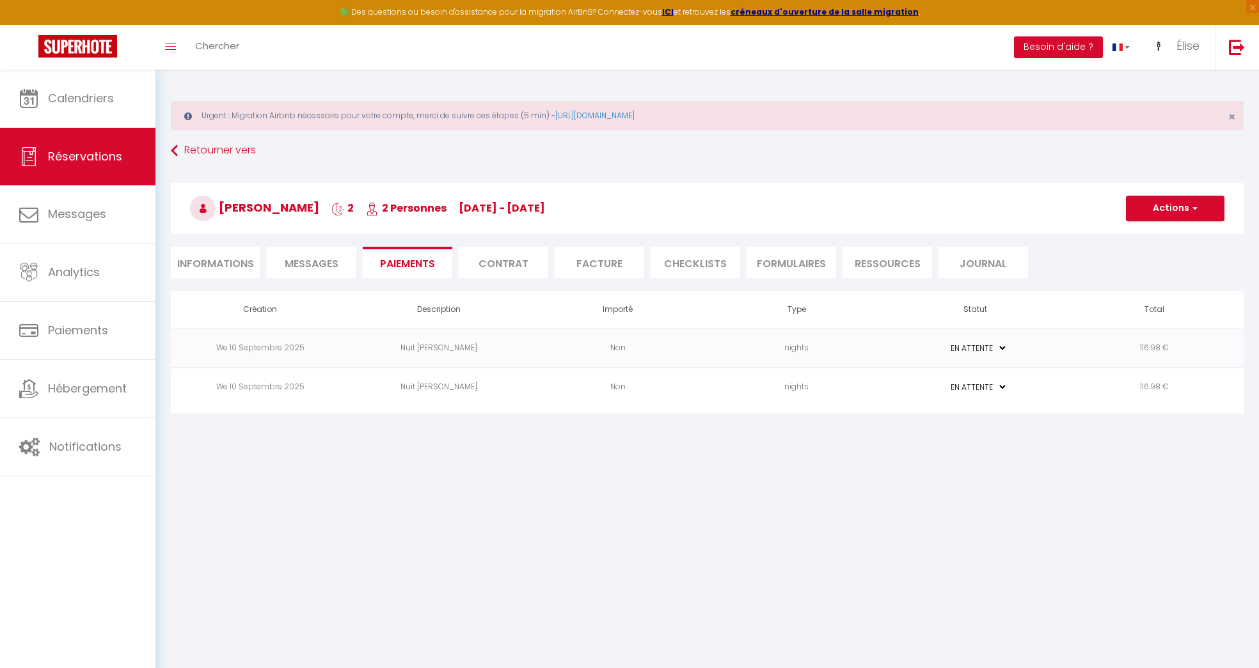
click at [869, 340] on td "nights" at bounding box center [797, 348] width 179 height 39
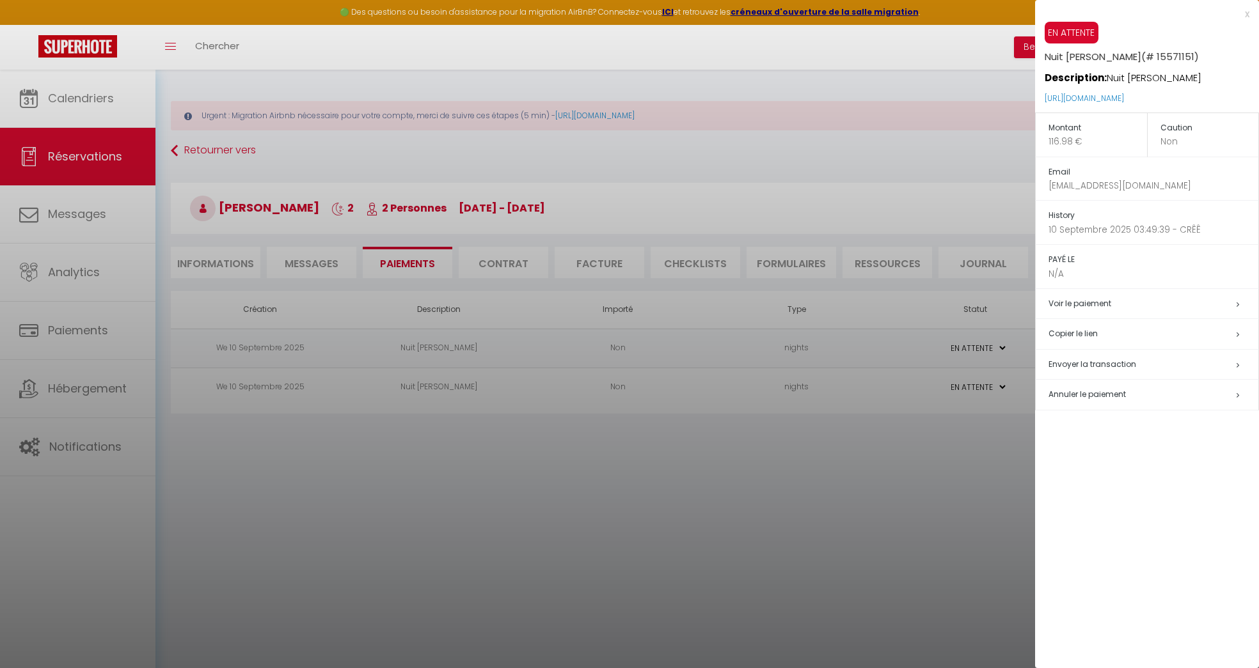
click at [1093, 362] on span "Envoyer la transaction" at bounding box center [1092, 364] width 88 height 11
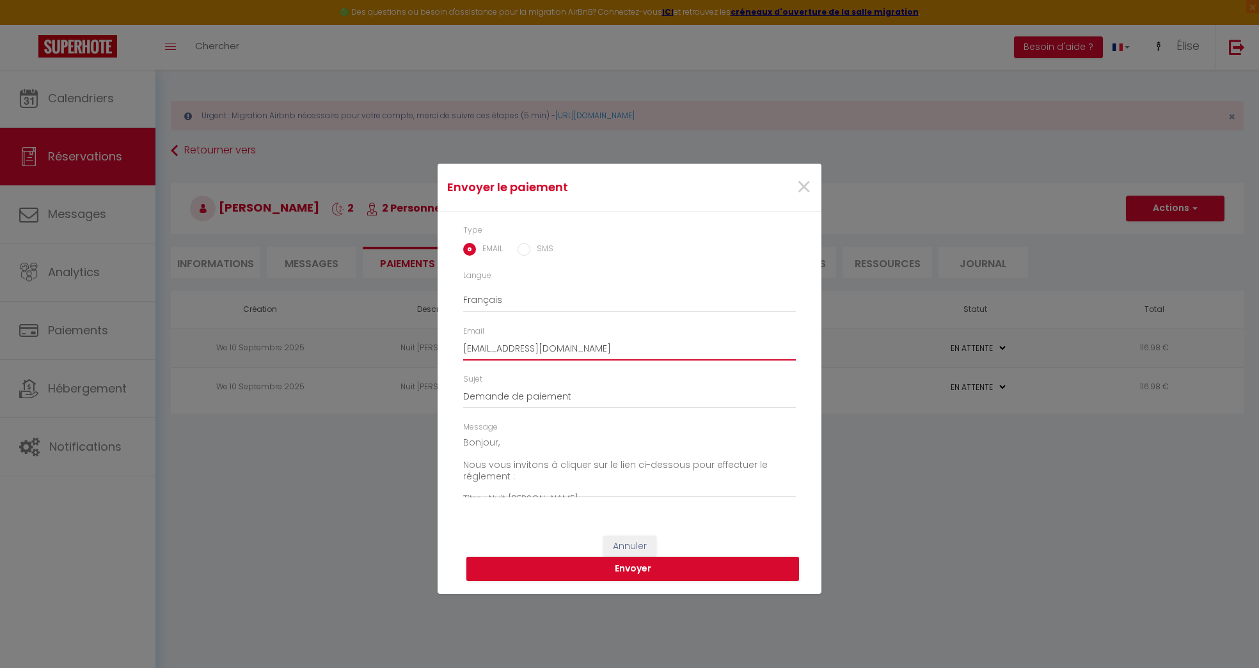
click at [537, 347] on input "[EMAIL_ADDRESS][DOMAIN_NAME]" at bounding box center [629, 349] width 333 height 23
click at [599, 576] on button "Envoyer" at bounding box center [632, 569] width 333 height 24
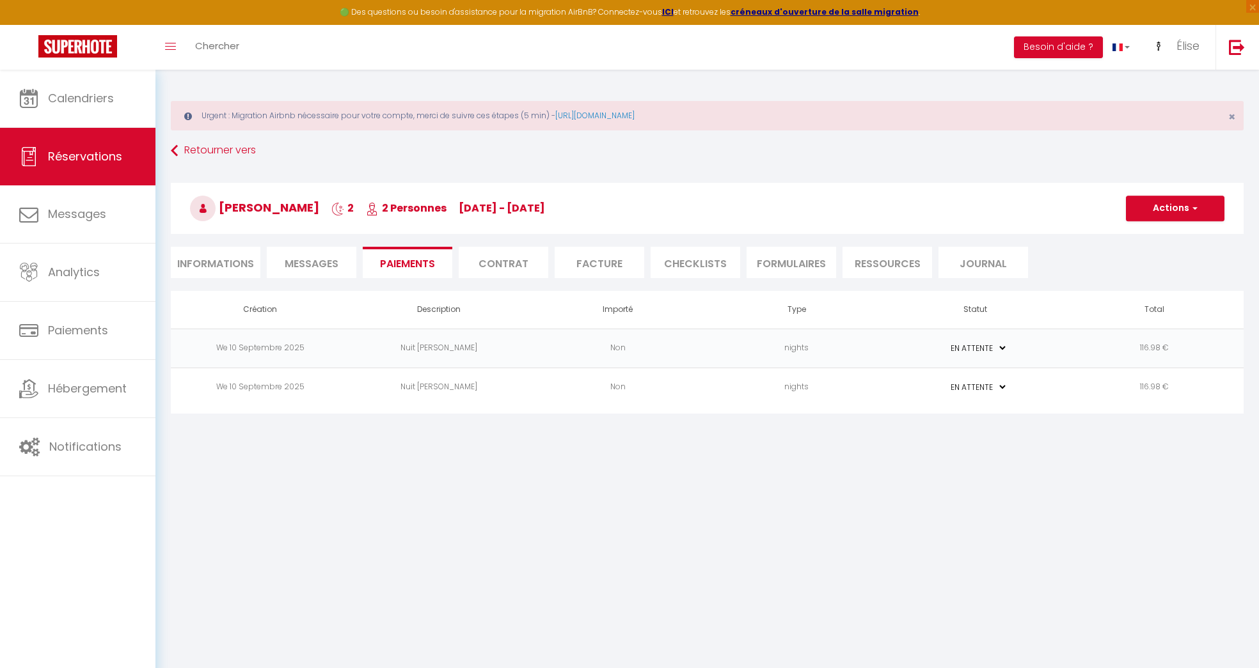
click at [1148, 397] on td "116.98 €" at bounding box center [1154, 387] width 179 height 39
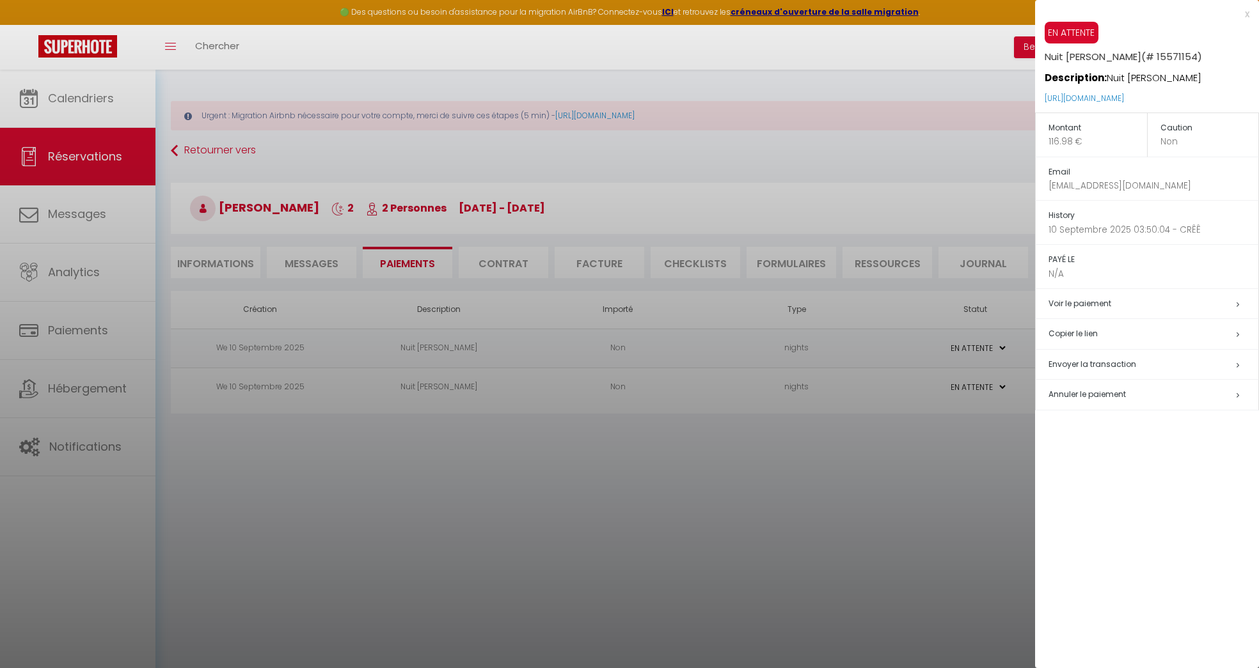
click at [1088, 367] on span "Envoyer la transaction" at bounding box center [1092, 364] width 88 height 11
type input "[EMAIL_ADDRESS][DOMAIN_NAME]"
type textarea "Bonjour, Nous vous invitons à cliquer sur le lien ci-dessous pour effectuer le …"
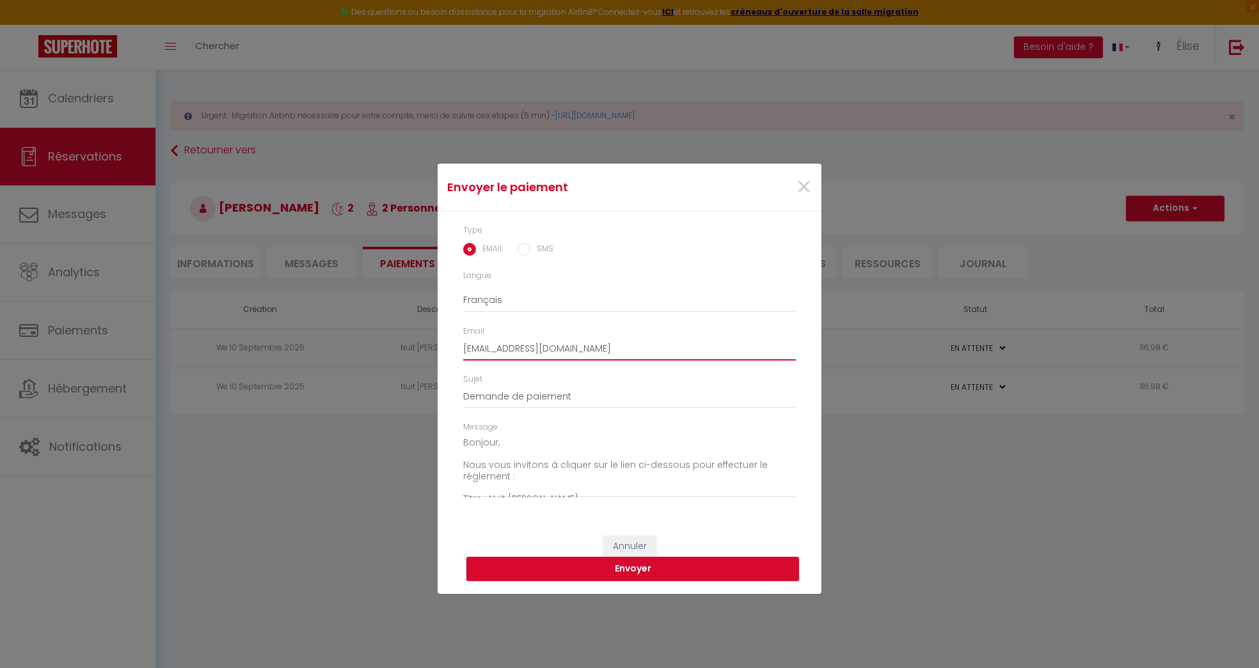
click at [539, 352] on input "[EMAIL_ADDRESS][DOMAIN_NAME]" at bounding box center [629, 349] width 333 height 23
type input "[EMAIL_ADDRESS][DOMAIN_NAME]"
click at [660, 562] on button "Envoyer" at bounding box center [632, 569] width 333 height 24
